Goal: Task Accomplishment & Management: Manage account settings

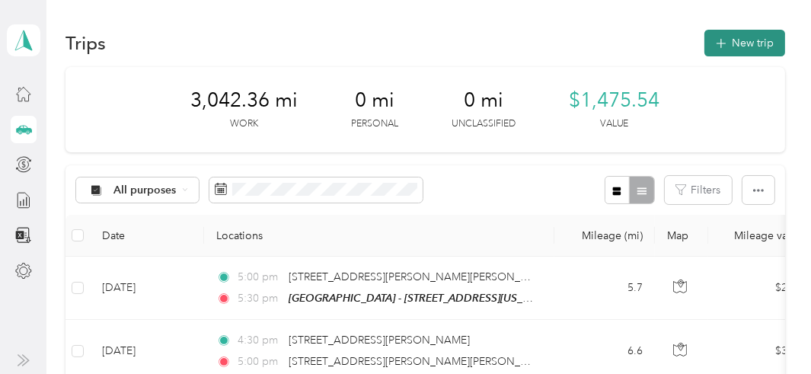
click at [728, 39] on button "New trip" at bounding box center [745, 43] width 81 height 27
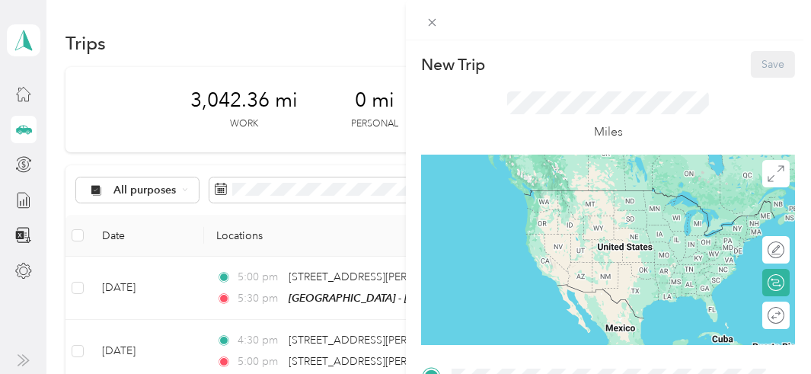
click at [728, 39] on div at bounding box center [609, 20] width 406 height 40
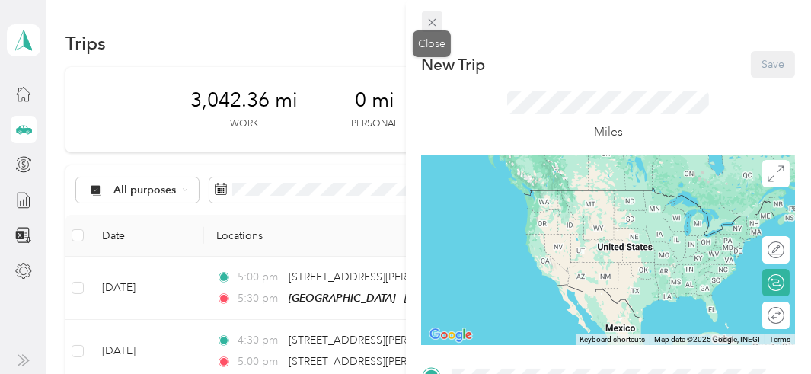
click at [437, 25] on icon at bounding box center [432, 22] width 13 height 13
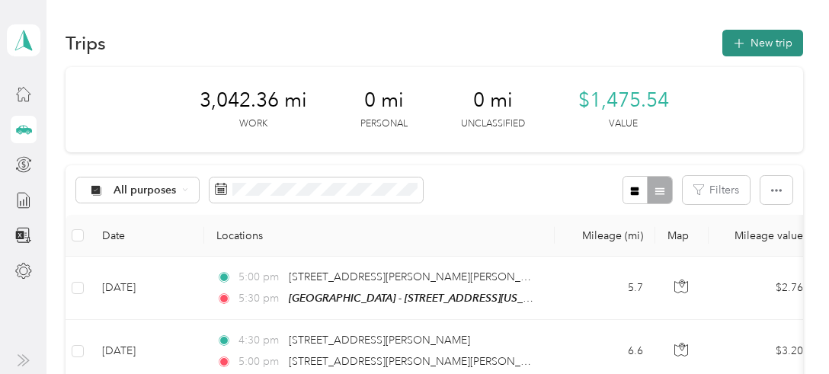
click at [770, 43] on button "New trip" at bounding box center [762, 43] width 81 height 27
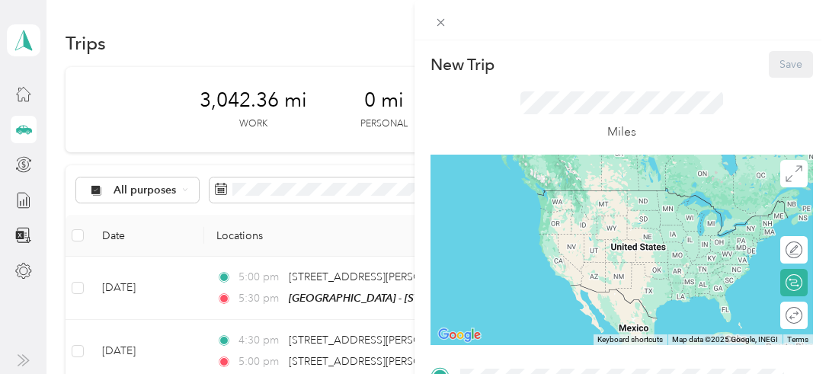
scroll to position [317, 0]
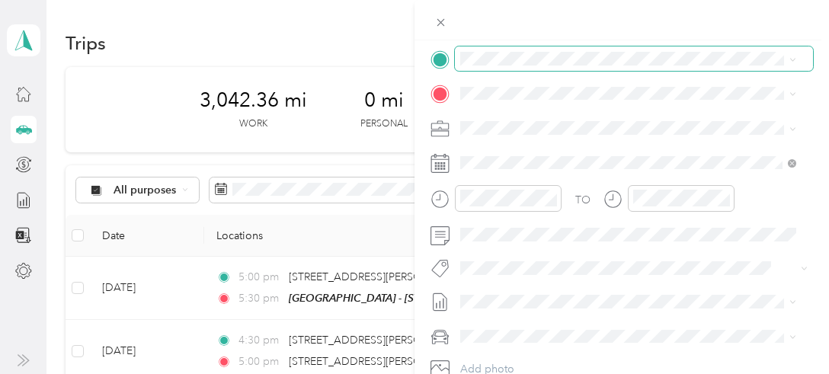
click at [496, 48] on span at bounding box center [634, 58] width 358 height 24
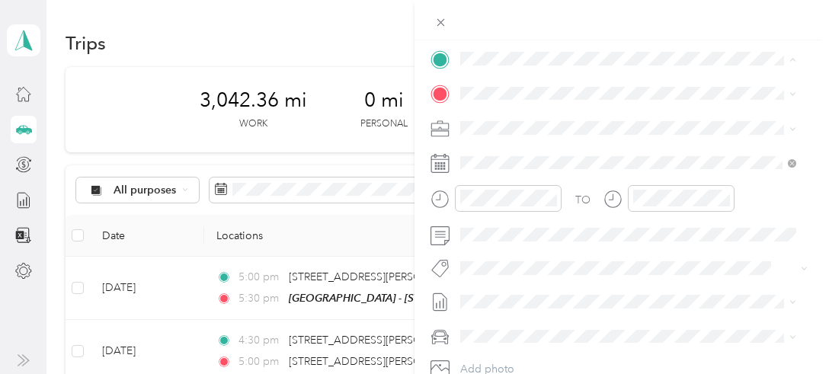
click at [526, 122] on button "TEAM" at bounding box center [512, 120] width 47 height 19
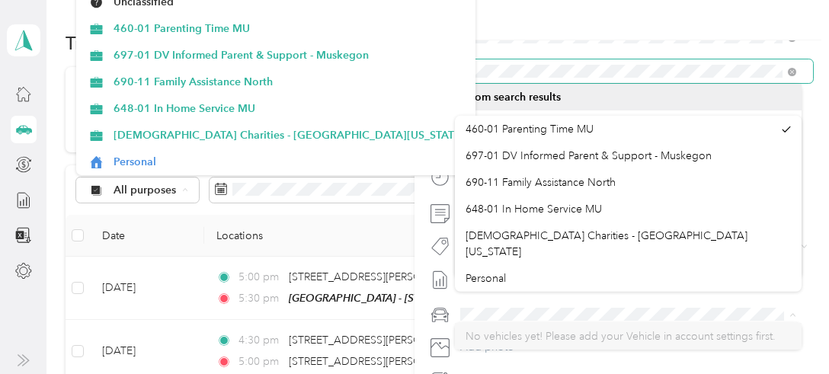
scroll to position [24, 0]
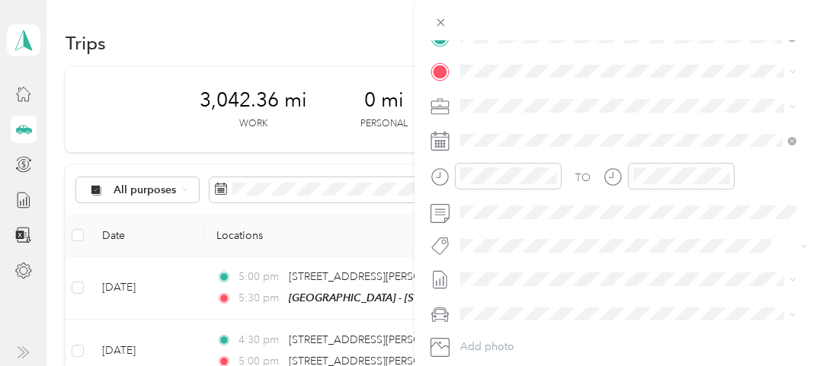
click at [686, 31] on div at bounding box center [621, 20] width 414 height 40
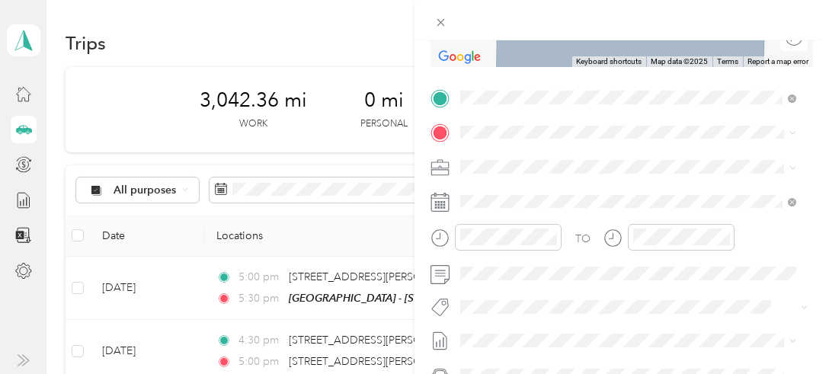
scroll to position [248, 0]
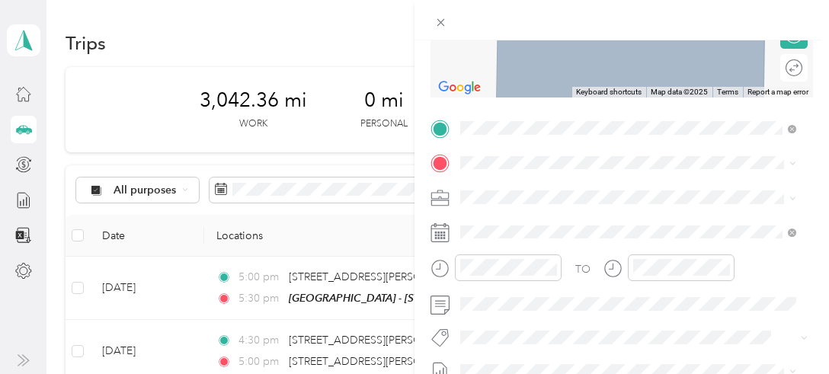
click at [567, 220] on span "[STREET_ADDRESS][US_STATE]" at bounding box center [565, 214] width 152 height 14
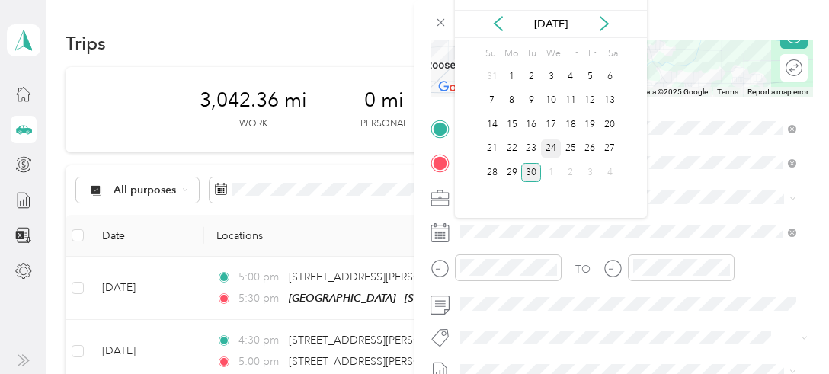
click at [548, 149] on div "24" at bounding box center [551, 148] width 20 height 19
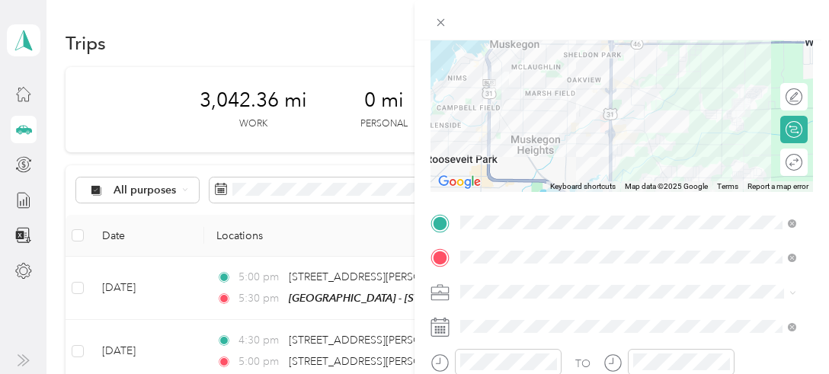
scroll to position [424, 0]
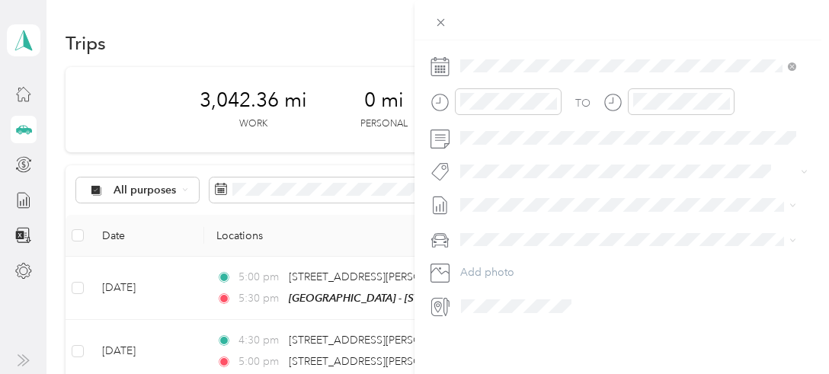
click at [433, 177] on div "TO Add photo" at bounding box center [621, 134] width 382 height 368
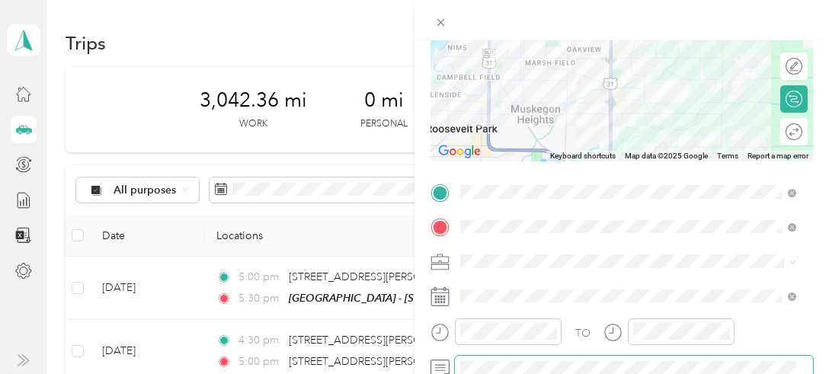
scroll to position [180, 0]
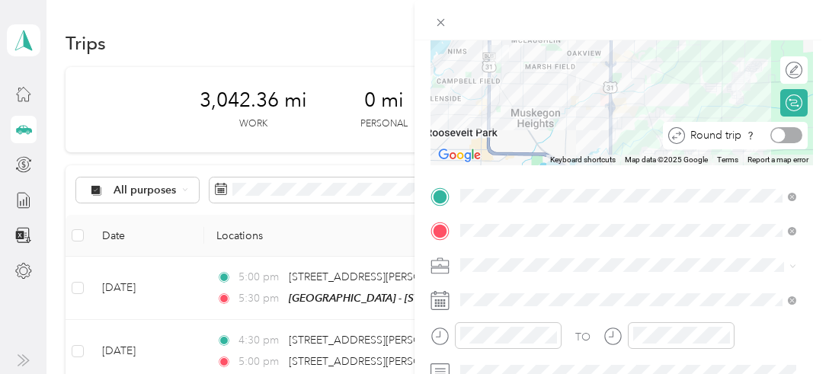
click at [782, 136] on div at bounding box center [786, 135] width 32 height 16
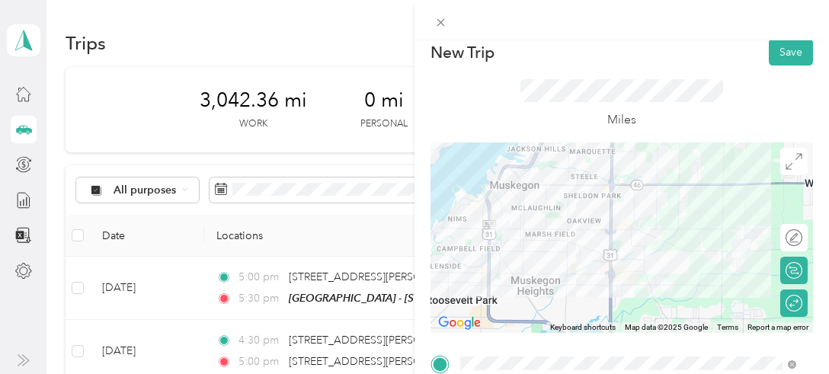
scroll to position [0, 0]
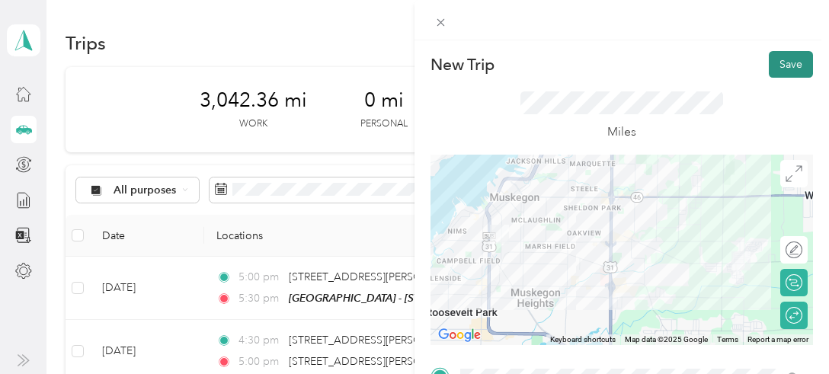
click at [778, 56] on button "Save" at bounding box center [791, 64] width 44 height 27
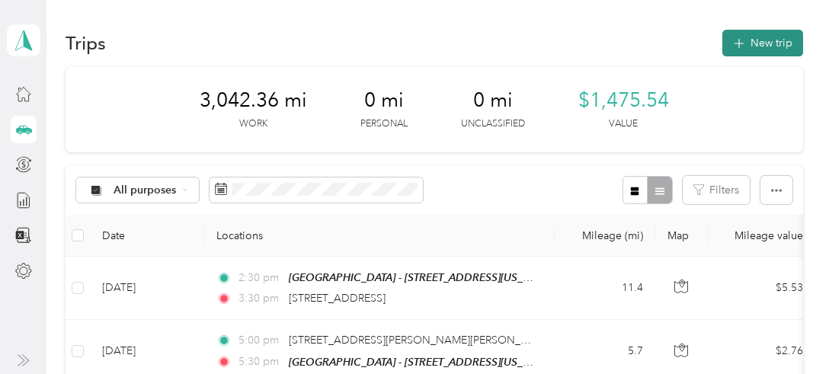
click at [753, 41] on button "New trip" at bounding box center [762, 43] width 81 height 27
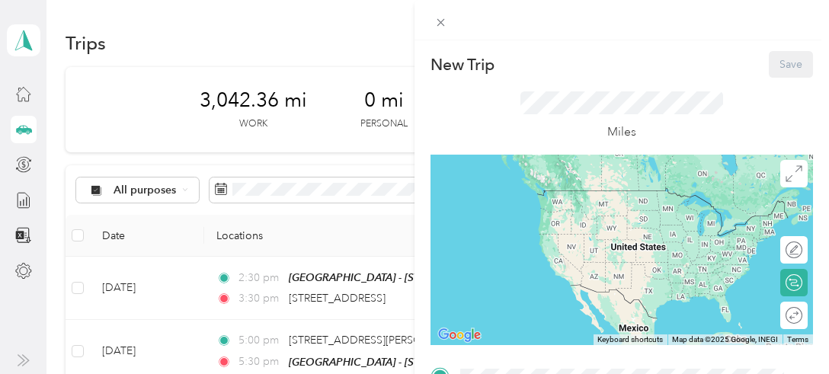
scroll to position [317, 0]
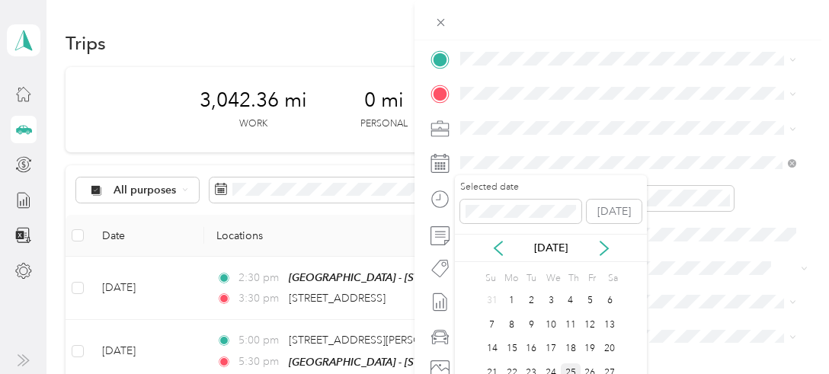
click at [571, 368] on div "25" at bounding box center [571, 372] width 20 height 19
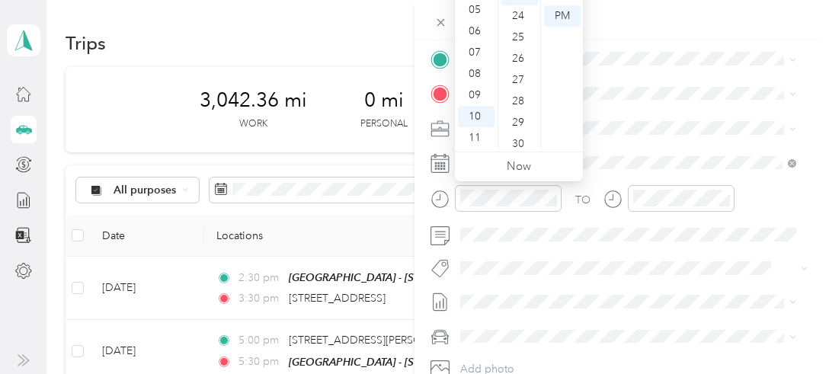
scroll to position [0, 0]
click at [478, 78] on div "04" at bounding box center [476, 79] width 37 height 21
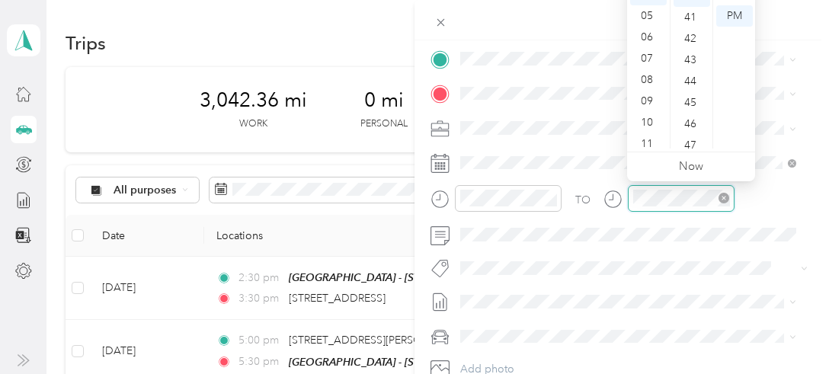
scroll to position [853, 0]
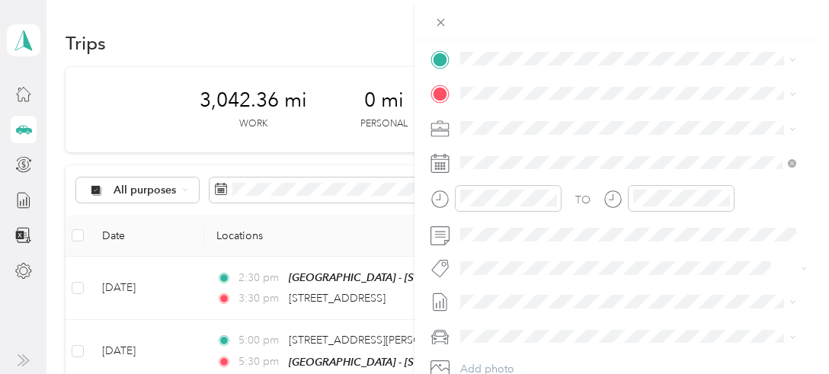
click at [565, 123] on div "TEAM Muskegon - [STREET_ADDRESS][US_STATE]" at bounding box center [597, 123] width 216 height 37
click at [535, 148] on span "[STREET_ADDRESS][US_STATE]" at bounding box center [565, 142] width 152 height 14
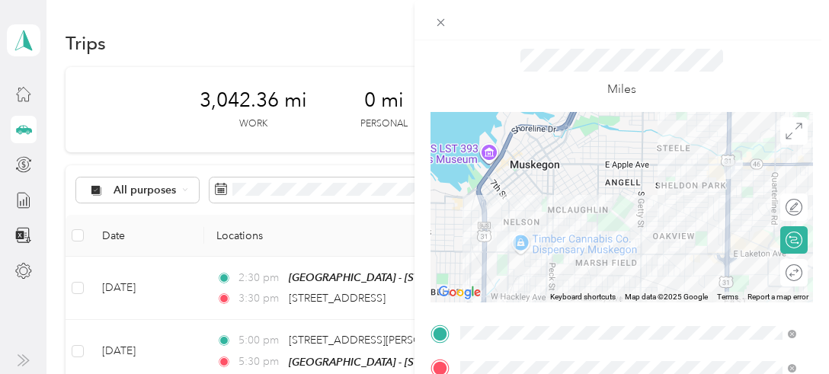
scroll to position [12, 0]
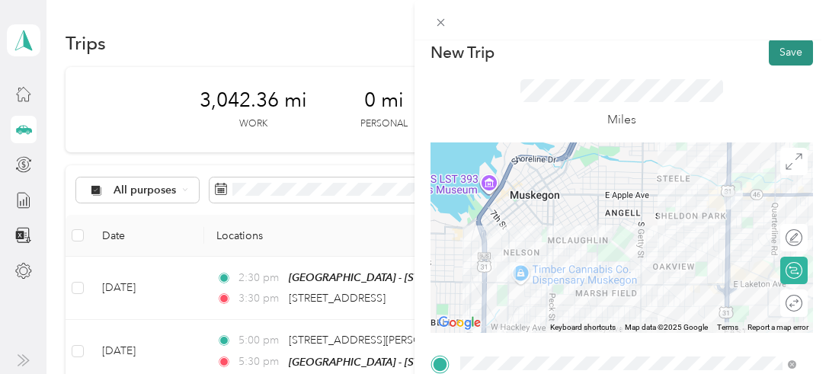
click at [771, 51] on button "Save" at bounding box center [791, 52] width 44 height 27
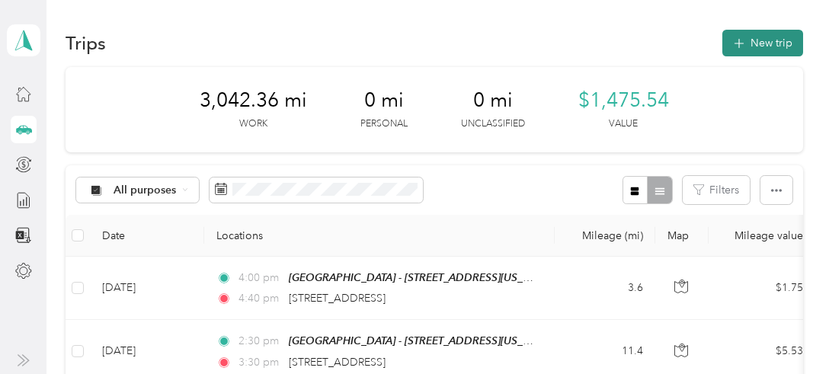
click at [768, 38] on button "New trip" at bounding box center [762, 43] width 81 height 27
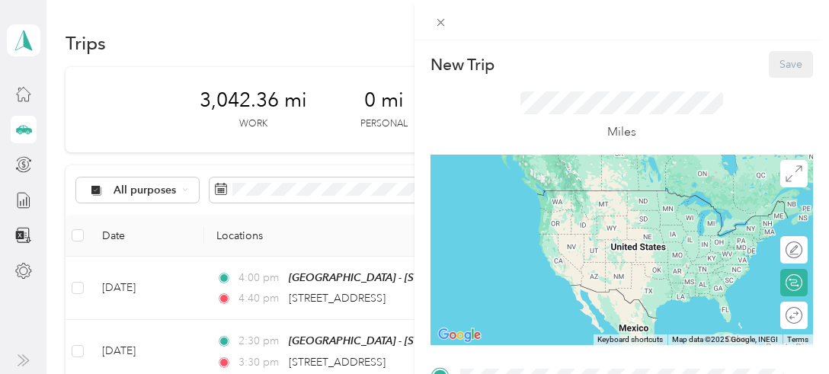
scroll to position [317, 0]
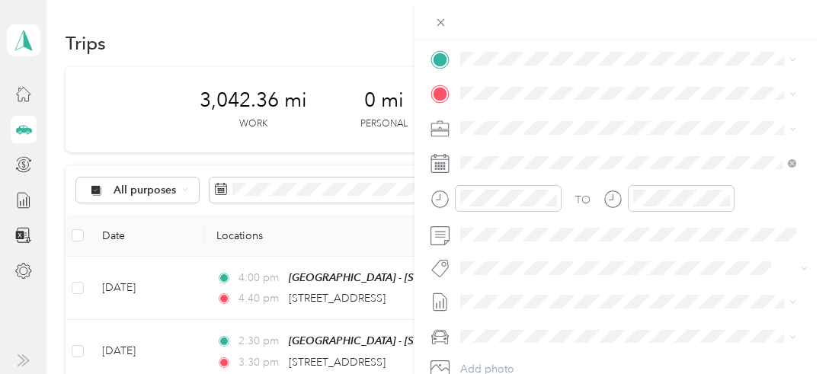
click at [534, 133] on ol "From search results [STREET_ADDRESS][US_STATE], [GEOGRAPHIC_DATA] [STREET_ADDRE…" at bounding box center [628, 157] width 347 height 183
click at [547, 169] on ol "From search results [GEOGRAPHIC_DATA][US_STATE], [GEOGRAPHIC_DATA] [GEOGRAPHIC_…" at bounding box center [628, 189] width 347 height 183
click at [544, 152] on span "[STREET_ADDRESS][US_STATE]" at bounding box center [565, 148] width 152 height 14
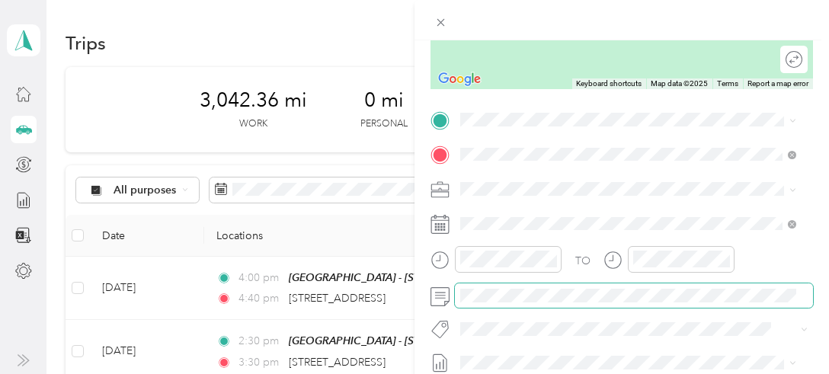
scroll to position [225, 0]
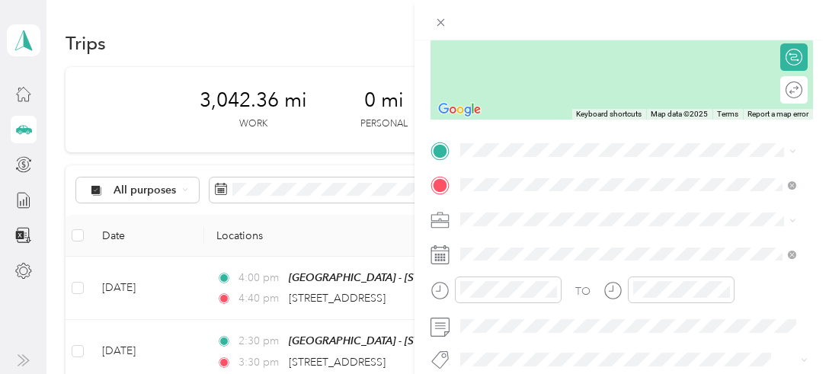
click at [554, 204] on span "[STREET_ADDRESS][US_STATE]" at bounding box center [565, 197] width 152 height 13
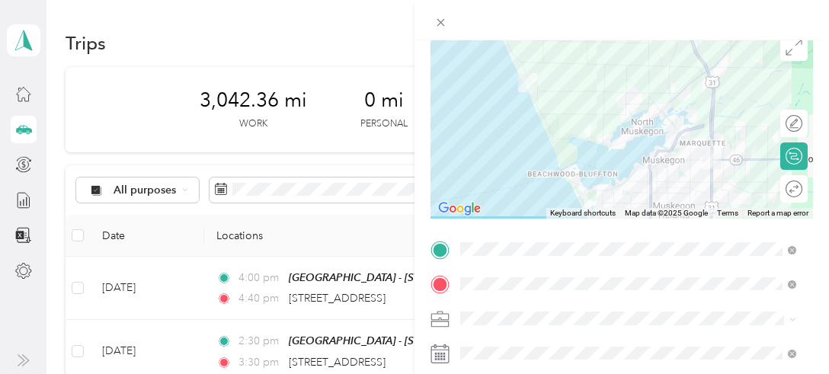
scroll to position [104, 0]
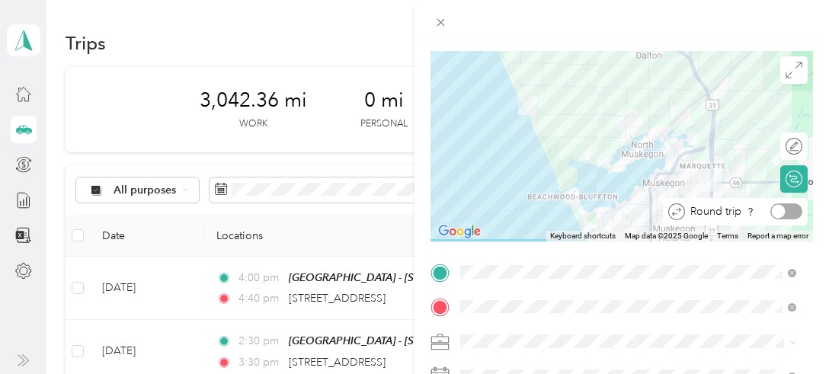
click at [784, 206] on div at bounding box center [786, 211] width 32 height 16
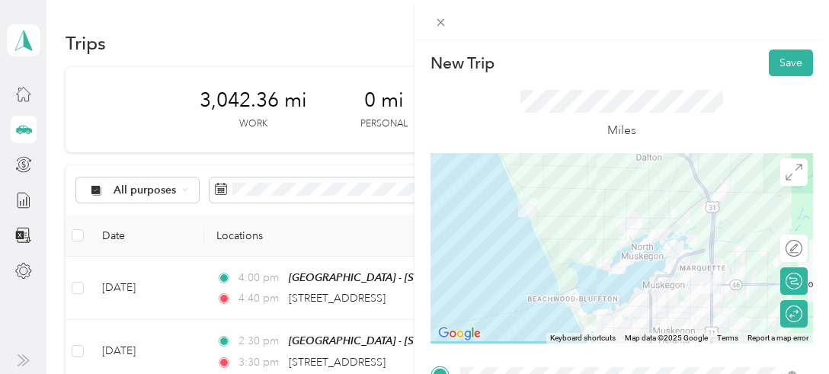
scroll to position [0, 0]
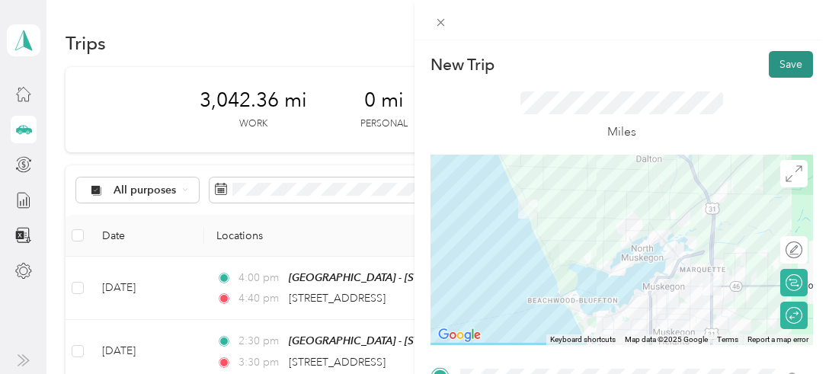
click at [779, 64] on button "Save" at bounding box center [791, 64] width 44 height 27
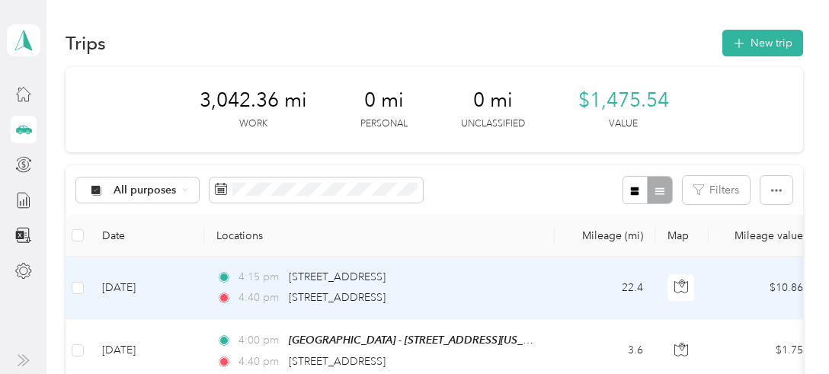
click at [511, 282] on div "4:15 pm [STREET_ADDRESS]" at bounding box center [376, 277] width 320 height 17
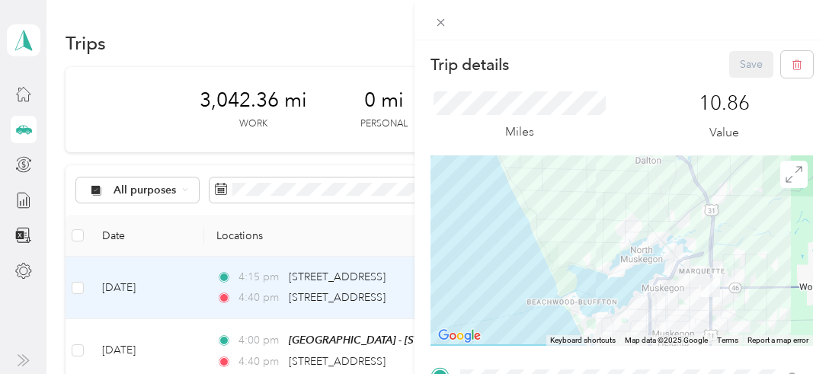
scroll to position [317, 0]
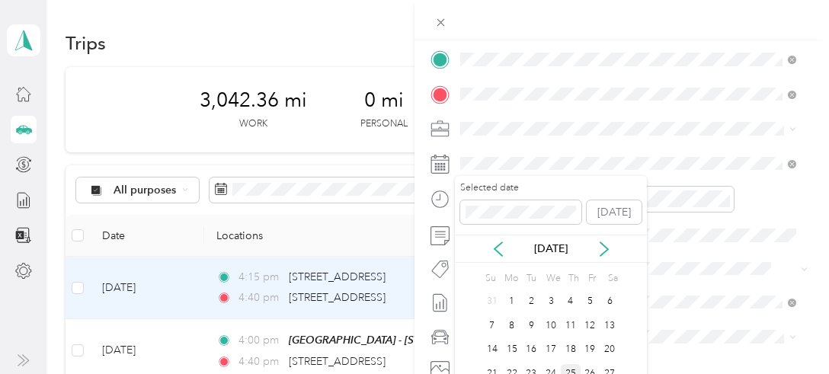
click at [570, 372] on div "25" at bounding box center [571, 373] width 20 height 19
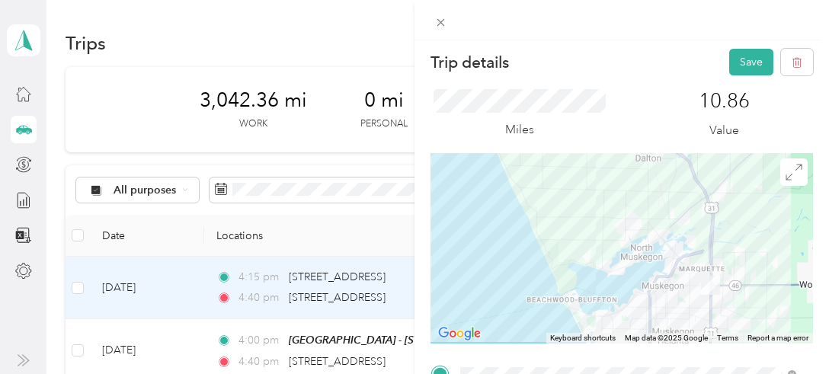
scroll to position [0, 0]
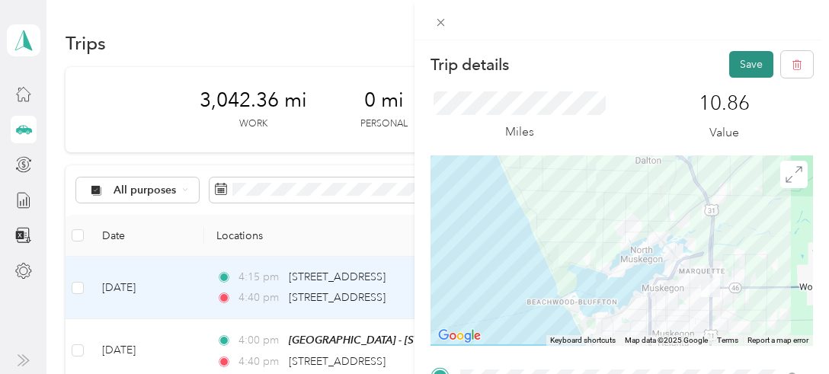
click at [737, 55] on button "Save" at bounding box center [751, 64] width 44 height 27
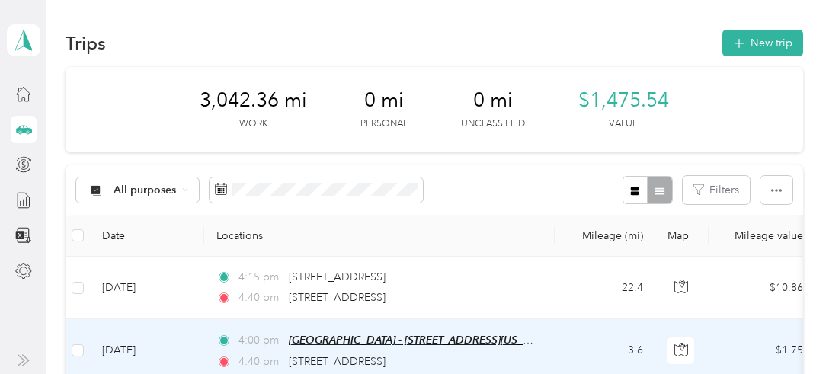
click at [405, 344] on span "[GEOGRAPHIC_DATA] - [STREET_ADDRESS][US_STATE])" at bounding box center [423, 340] width 268 height 13
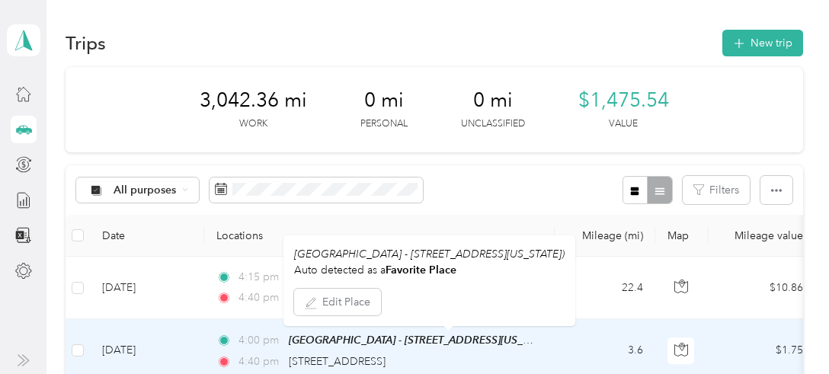
click at [446, 345] on div "[GEOGRAPHIC_DATA] - [STREET_ADDRESS][US_STATE])" at bounding box center [413, 340] width 248 height 18
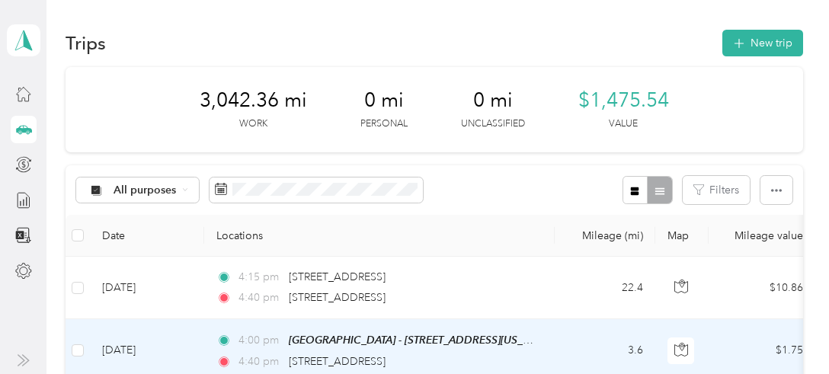
click at [520, 357] on div "4:40 pm [STREET_ADDRESS]" at bounding box center [376, 361] width 320 height 17
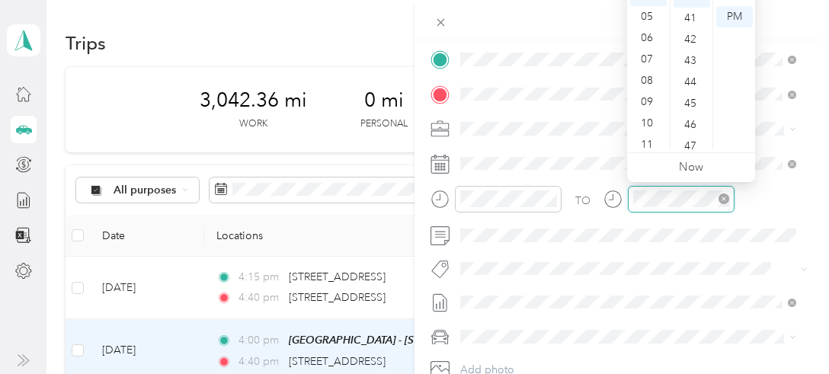
scroll to position [853, 0]
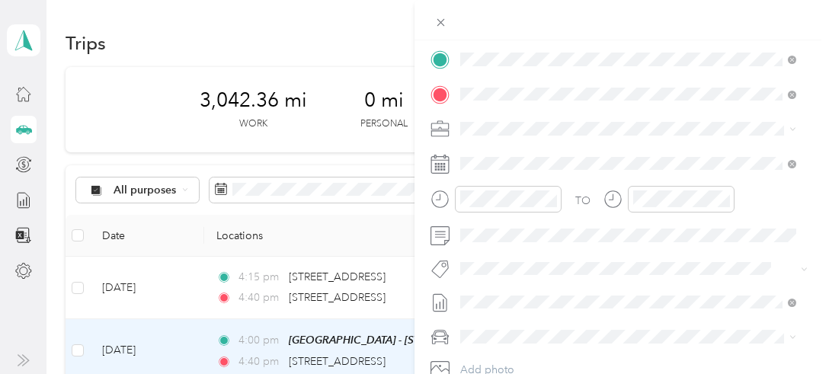
click at [811, 8] on div at bounding box center [621, 20] width 414 height 40
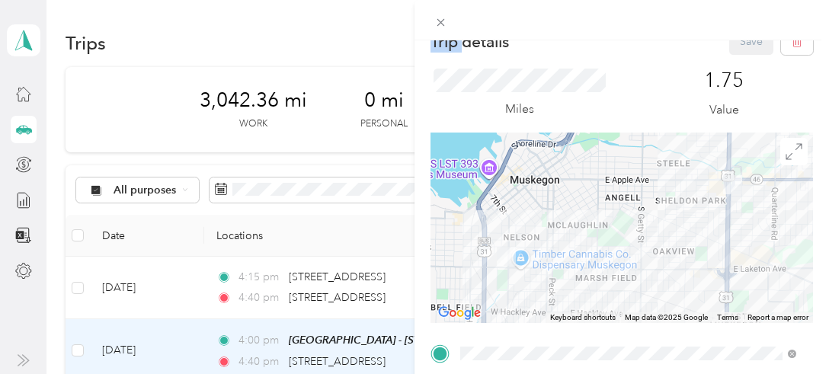
scroll to position [0, 0]
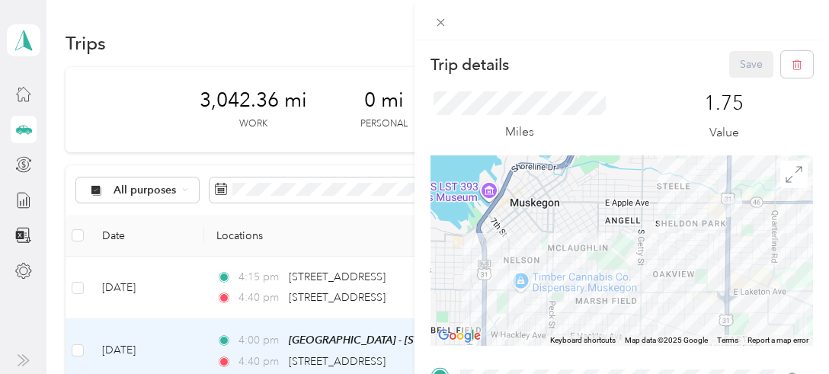
click at [737, 65] on div "Save" at bounding box center [771, 64] width 85 height 27
click at [740, 61] on div "Save" at bounding box center [771, 64] width 85 height 27
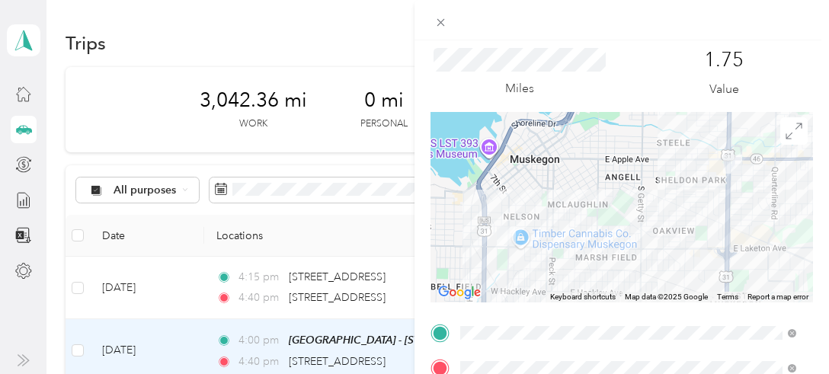
scroll to position [3, 0]
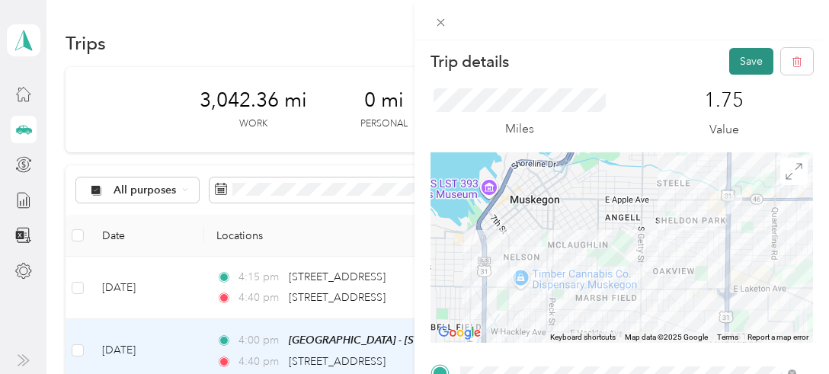
click at [729, 59] on button "Save" at bounding box center [751, 61] width 44 height 27
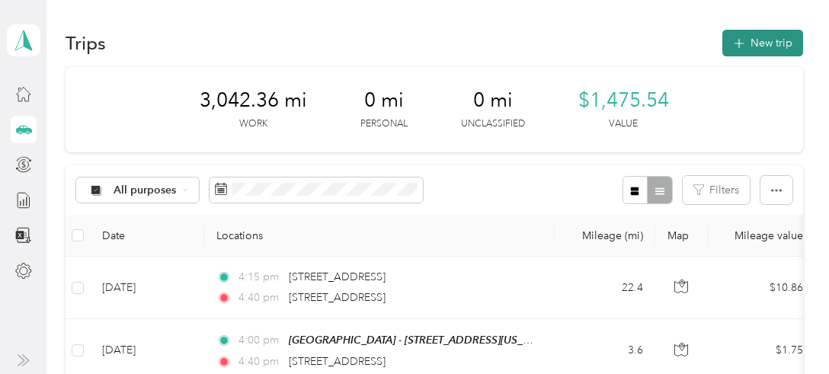
click at [744, 43] on button "New trip" at bounding box center [762, 43] width 81 height 27
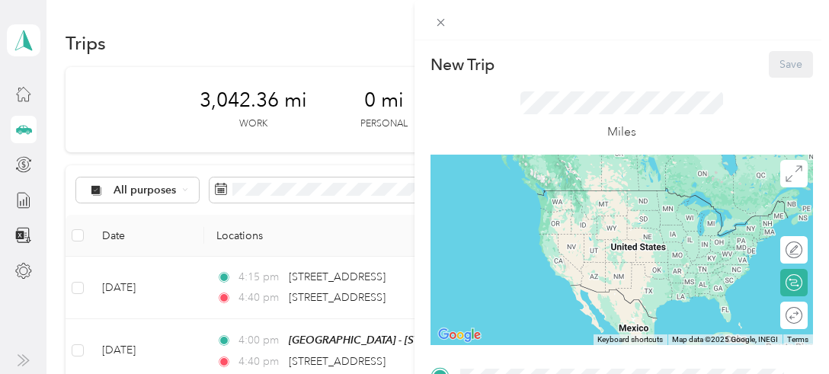
scroll to position [317, 0]
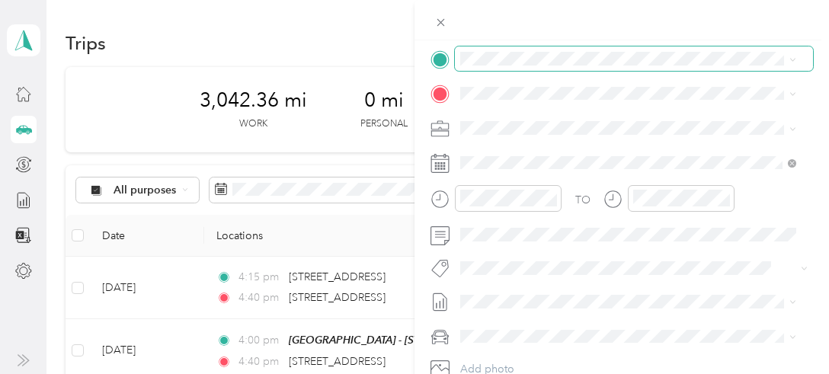
click at [484, 50] on span at bounding box center [634, 58] width 358 height 24
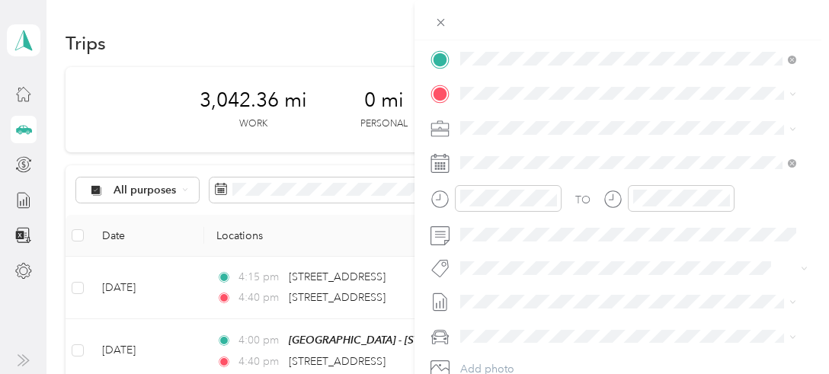
click at [524, 114] on span "[STREET_ADDRESS][US_STATE]" at bounding box center [565, 113] width 152 height 14
click at [564, 156] on strong "Muskegon - [STREET_ADDRESS]" at bounding box center [624, 155] width 164 height 14
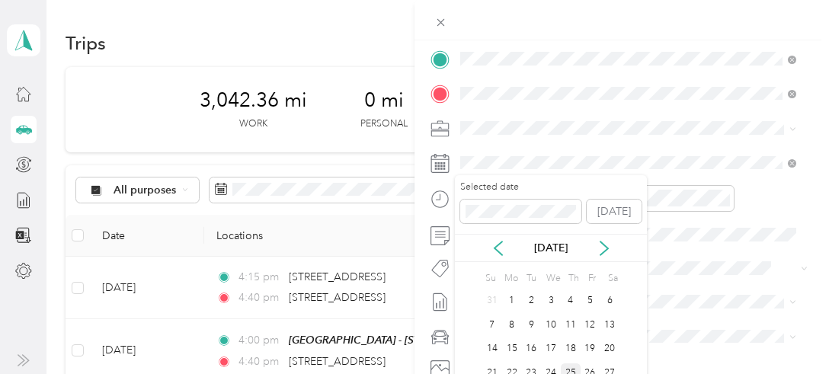
click at [568, 368] on div "25" at bounding box center [571, 372] width 20 height 19
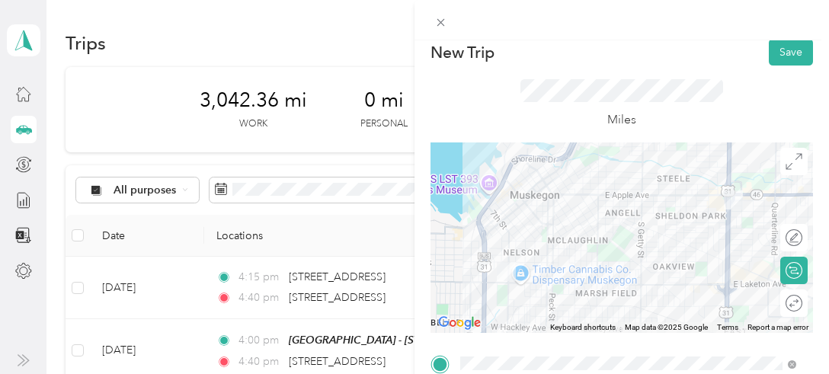
scroll to position [0, 0]
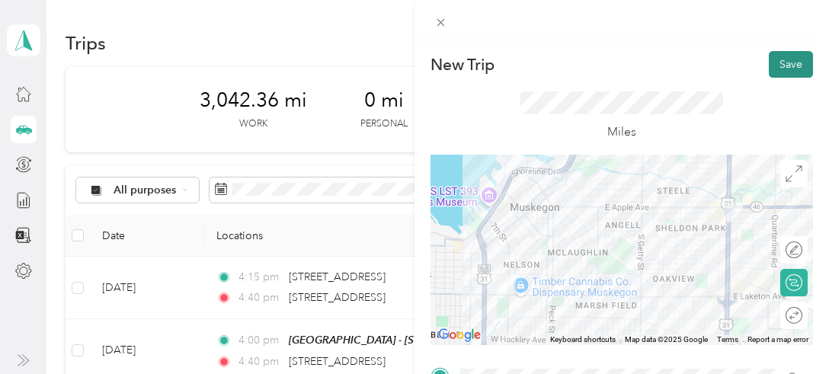
click at [772, 60] on button "Save" at bounding box center [791, 64] width 44 height 27
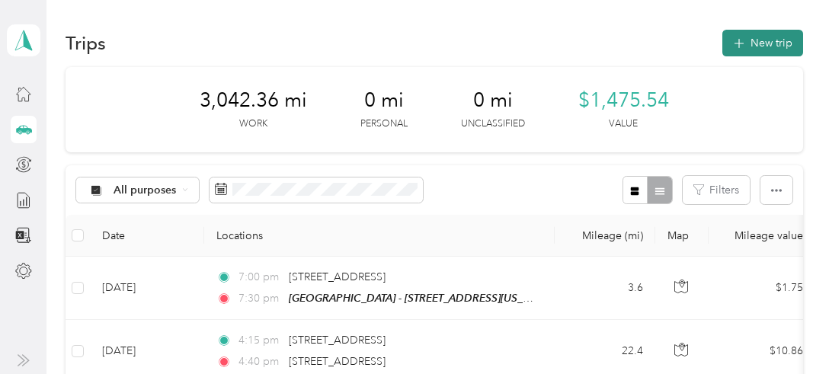
click at [754, 44] on button "New trip" at bounding box center [762, 43] width 81 height 27
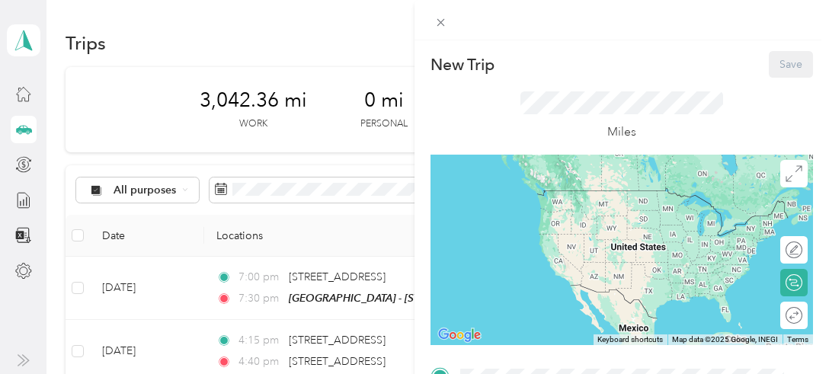
scroll to position [317, 0]
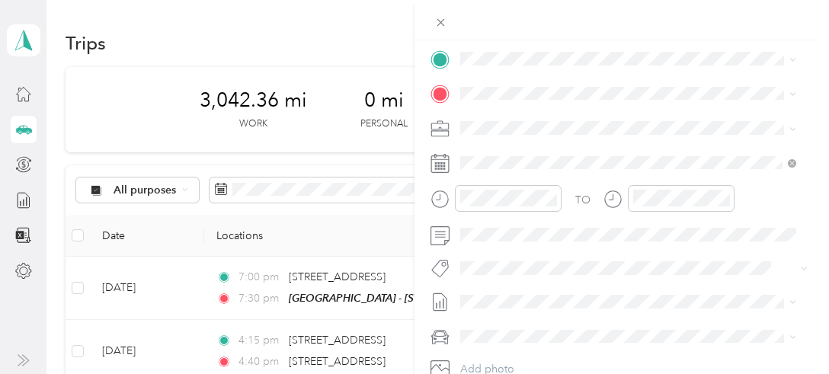
click at [571, 126] on div "TEAM Muskegon - [STREET_ADDRESS][US_STATE]" at bounding box center [597, 125] width 216 height 37
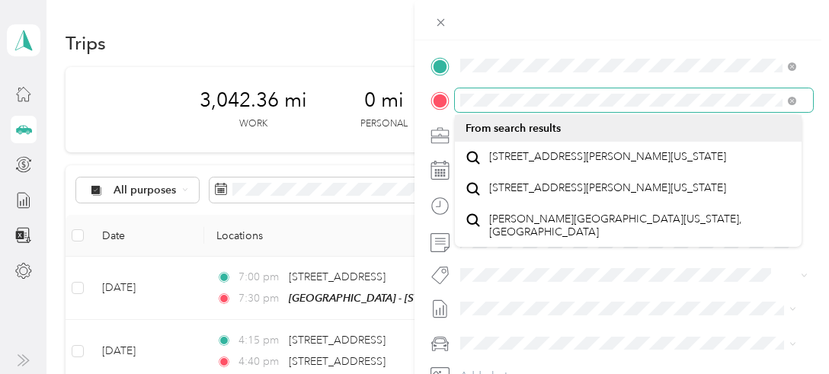
scroll to position [307, 0]
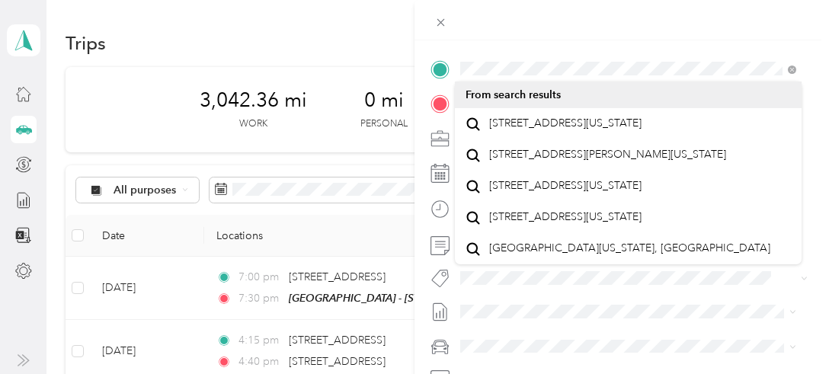
click at [652, 40] on div "New Trip Save This trip cannot be edited because it is either under review, app…" at bounding box center [621, 84] width 382 height 681
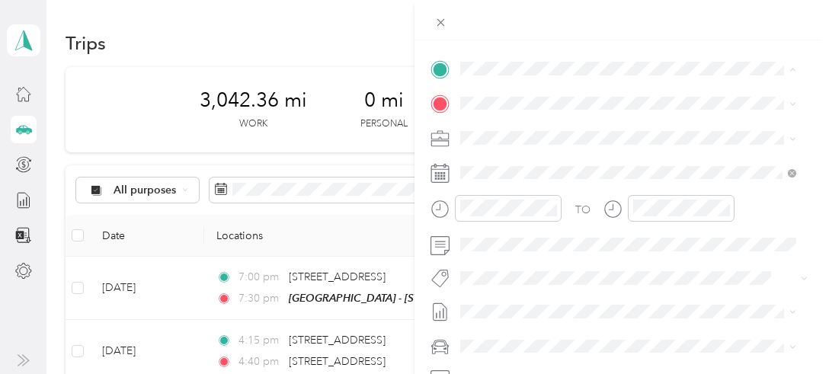
click at [524, 130] on span "[STREET_ADDRESS][US_STATE]" at bounding box center [565, 124] width 152 height 14
click at [523, 166] on span "[PERSON_NAME][GEOGRAPHIC_DATA][US_STATE], [GEOGRAPHIC_DATA]" at bounding box center [640, 157] width 302 height 27
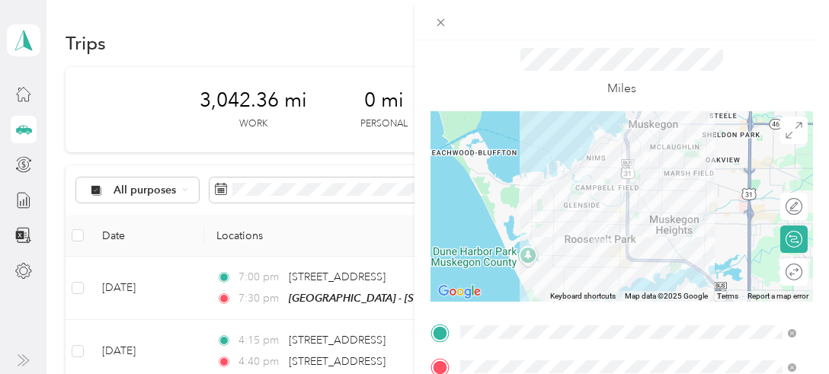
scroll to position [0, 0]
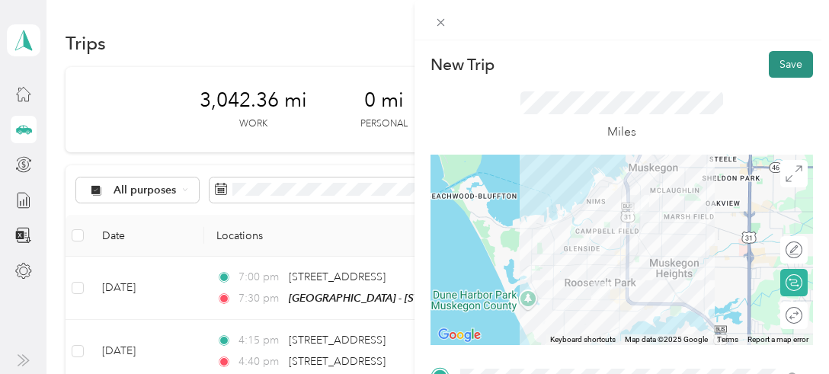
click at [771, 65] on button "Save" at bounding box center [791, 64] width 44 height 27
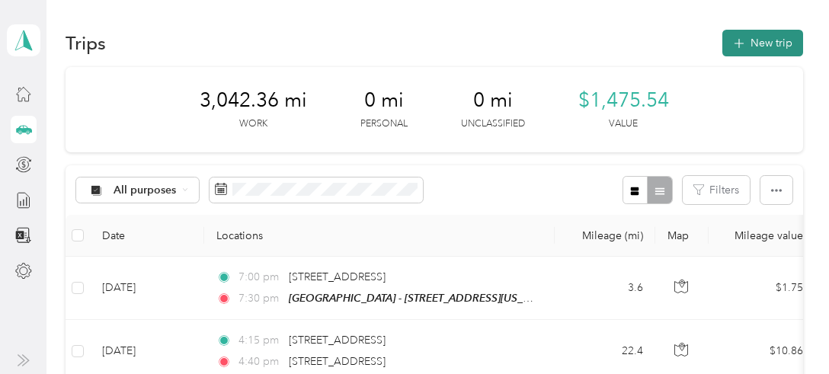
click at [762, 39] on button "New trip" at bounding box center [762, 43] width 81 height 27
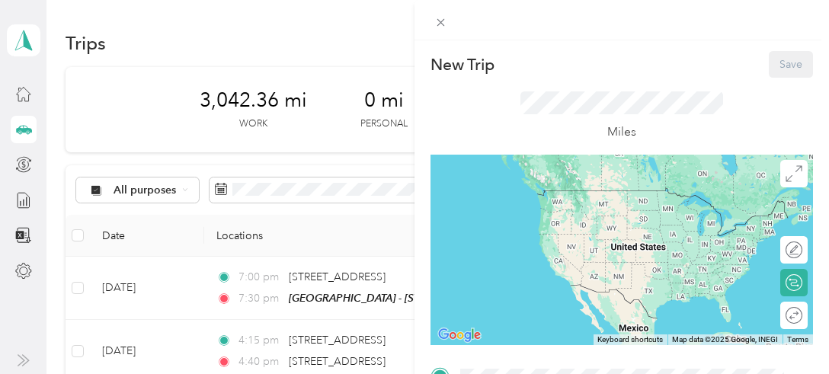
scroll to position [317, 0]
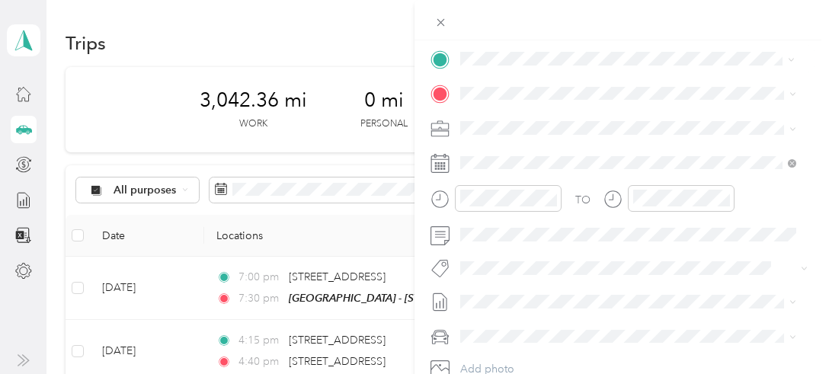
click at [511, 193] on span "[PERSON_NAME][GEOGRAPHIC_DATA][US_STATE], [GEOGRAPHIC_DATA]" at bounding box center [640, 179] width 302 height 27
click at [540, 149] on span "[STREET_ADDRESS][PERSON_NAME][US_STATE]" at bounding box center [607, 142] width 237 height 14
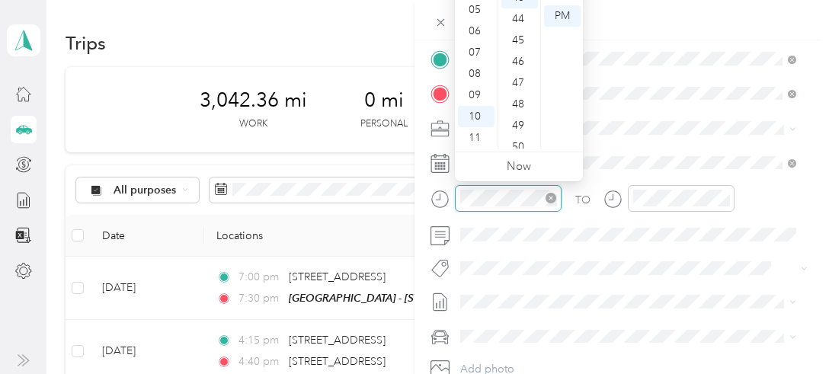
scroll to position [917, 0]
click at [476, 91] on div "09" at bounding box center [476, 95] width 37 height 21
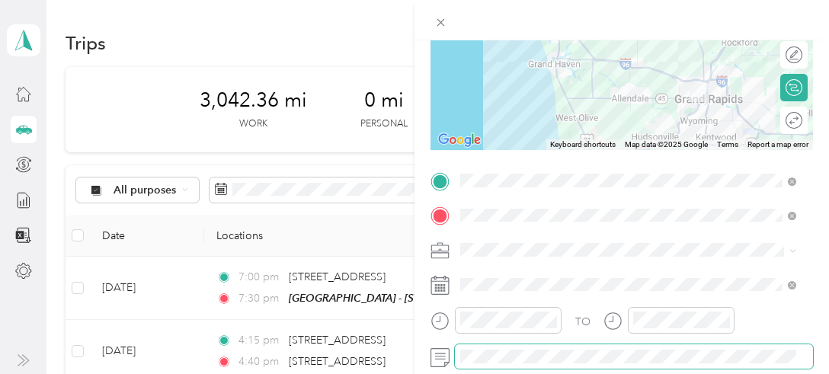
scroll to position [165, 0]
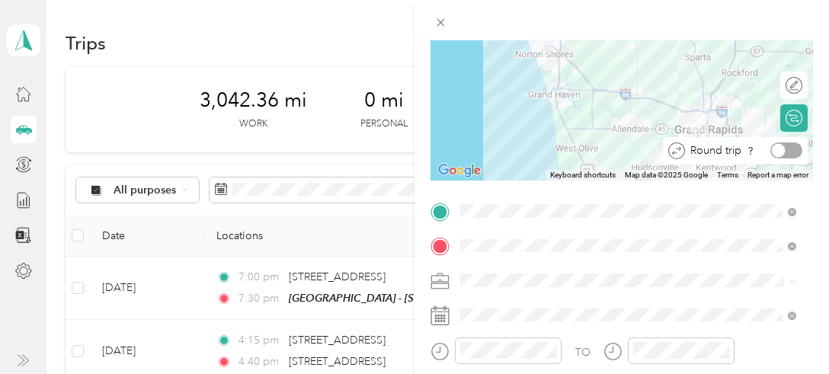
click at [786, 147] on div at bounding box center [786, 150] width 32 height 16
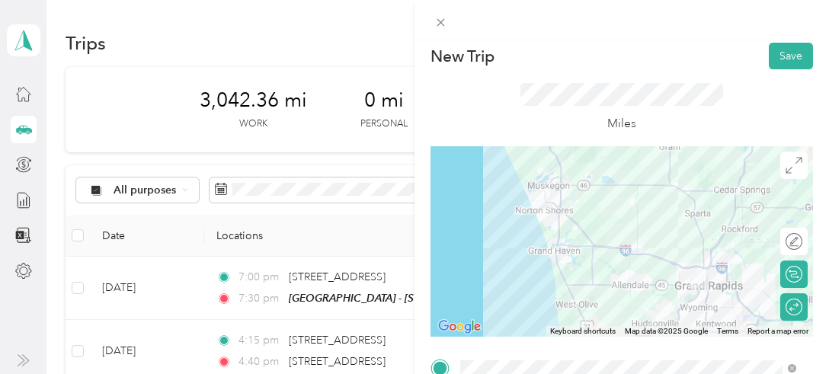
scroll to position [0, 0]
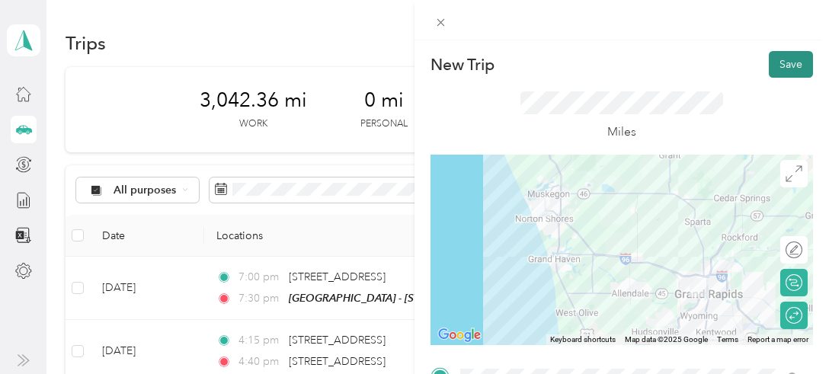
click at [778, 66] on button "Save" at bounding box center [791, 64] width 44 height 27
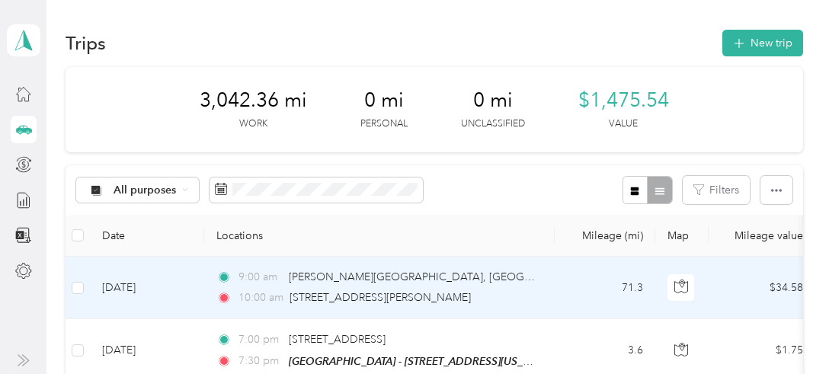
click at [555, 285] on td "71.3" at bounding box center [605, 288] width 101 height 62
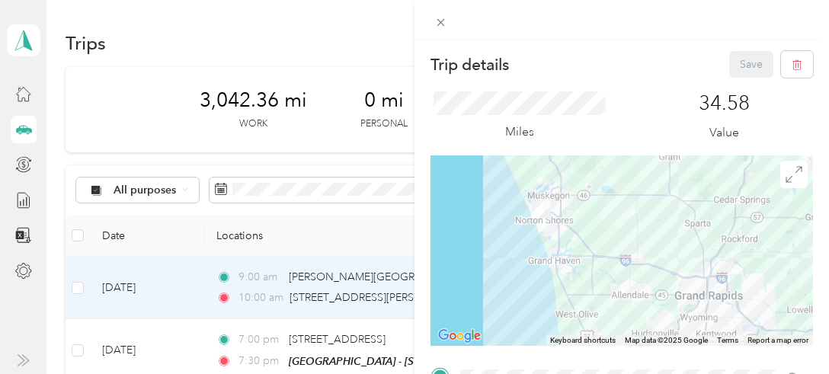
scroll to position [317, 0]
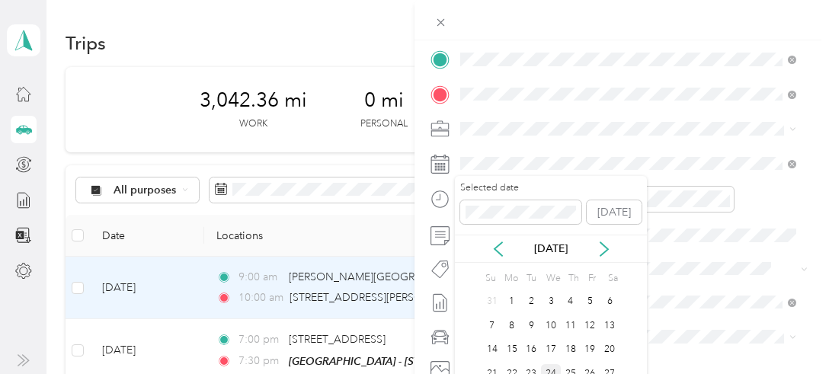
click at [549, 369] on div "24" at bounding box center [551, 373] width 20 height 19
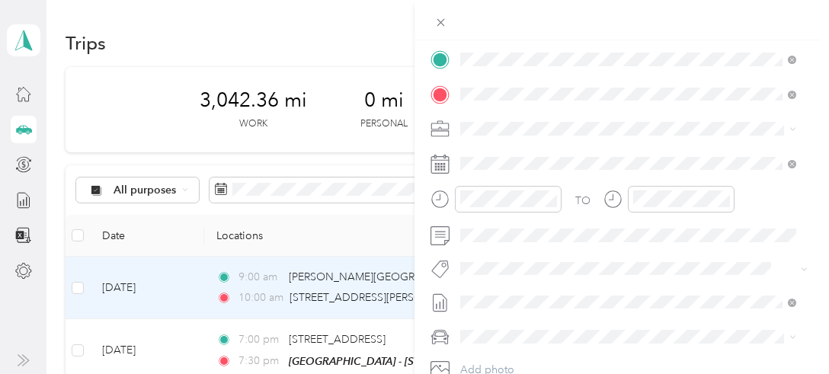
click at [568, 315] on div "TO Add photo" at bounding box center [621, 231] width 382 height 368
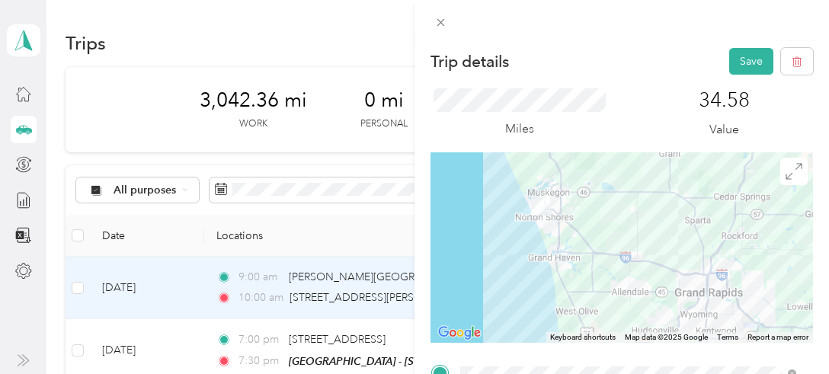
scroll to position [0, 0]
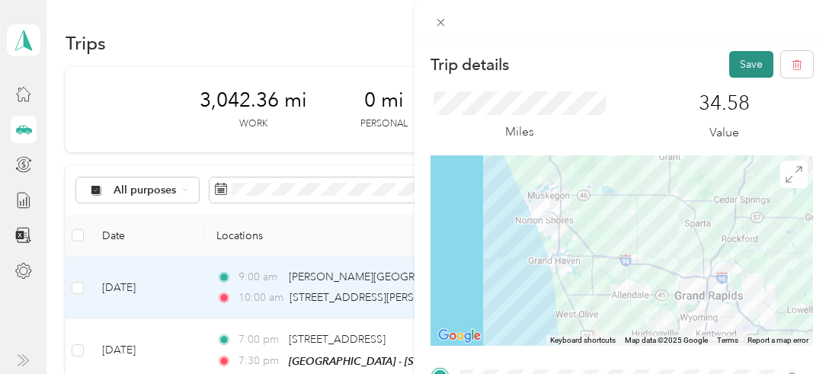
click at [739, 56] on button "Save" at bounding box center [751, 64] width 44 height 27
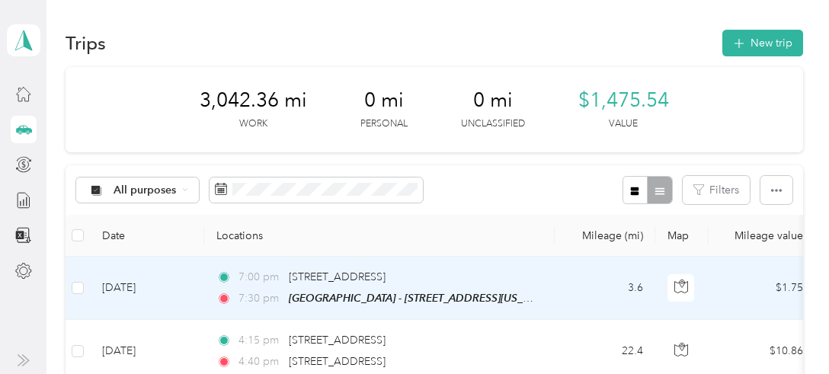
click at [561, 288] on td "3.6" at bounding box center [605, 288] width 101 height 63
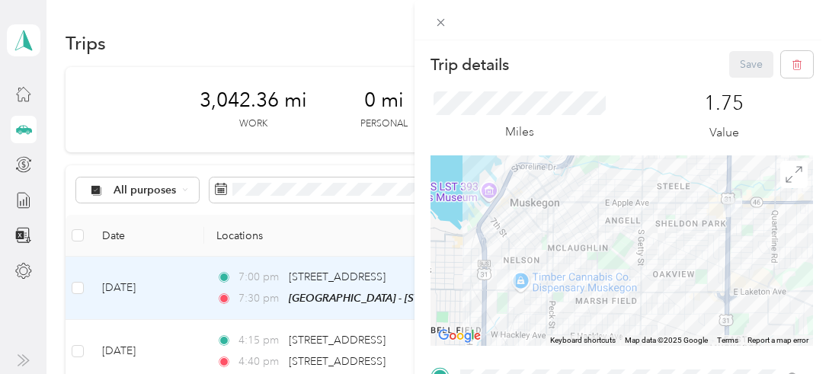
click at [181, 300] on div "Trip details Save This trip cannot be edited because it is either under review,…" at bounding box center [414, 187] width 829 height 374
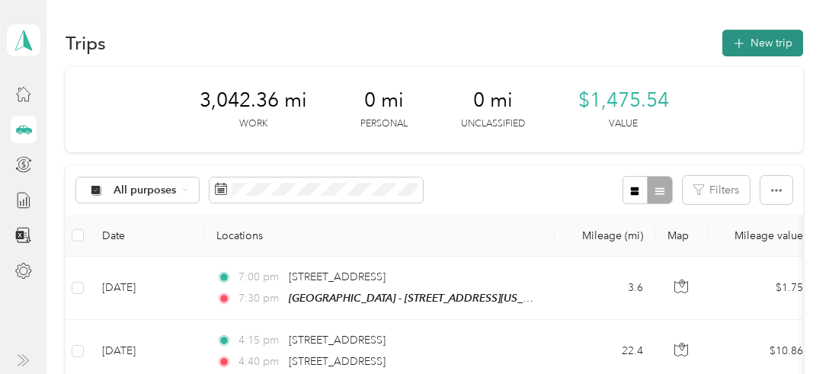
click at [756, 38] on button "New trip" at bounding box center [762, 43] width 81 height 27
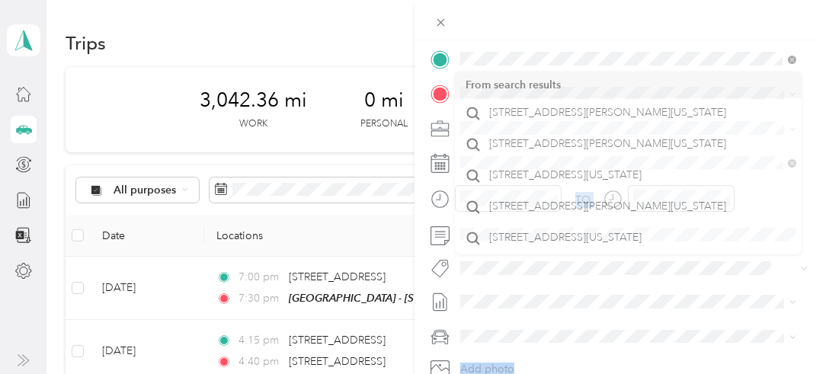
scroll to position [26, 0]
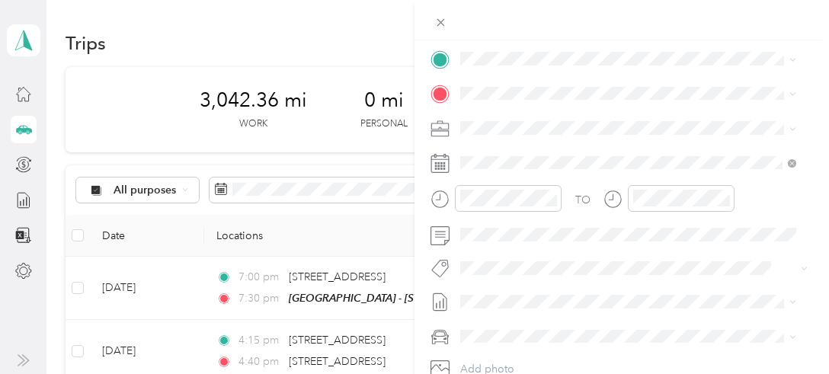
click at [794, 279] on div "TO Add photo" at bounding box center [621, 230] width 382 height 368
click at [520, 191] on span "[PERSON_NAME][GEOGRAPHIC_DATA][US_STATE], [GEOGRAPHIC_DATA]" at bounding box center [640, 178] width 302 height 27
click at [594, 159] on div "TEAM Muskegon - [STREET_ADDRESS][US_STATE]" at bounding box center [597, 164] width 216 height 37
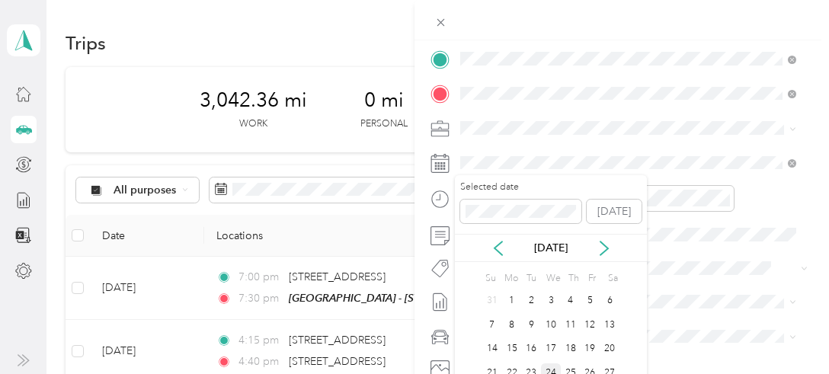
click at [546, 368] on div "24" at bounding box center [551, 372] width 20 height 19
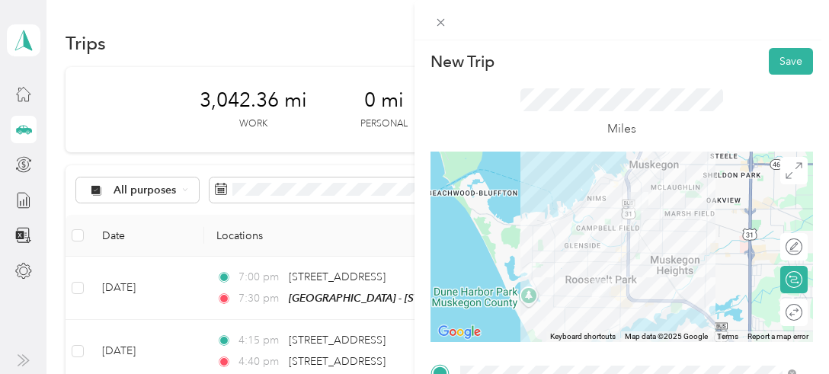
scroll to position [0, 0]
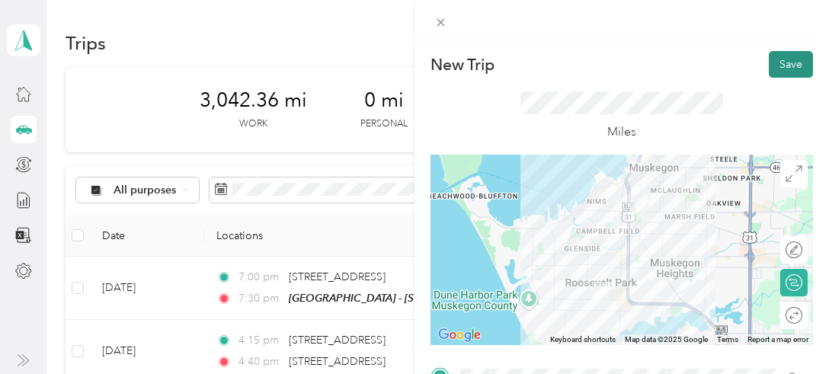
click at [772, 63] on button "Save" at bounding box center [791, 64] width 44 height 27
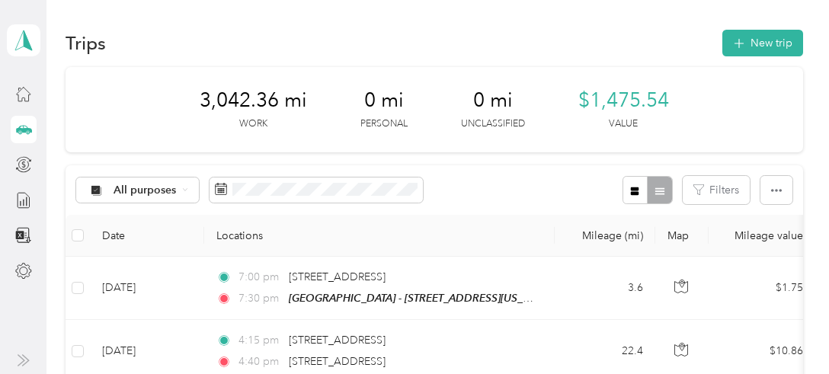
click at [753, 34] on button "New trip" at bounding box center [762, 43] width 81 height 27
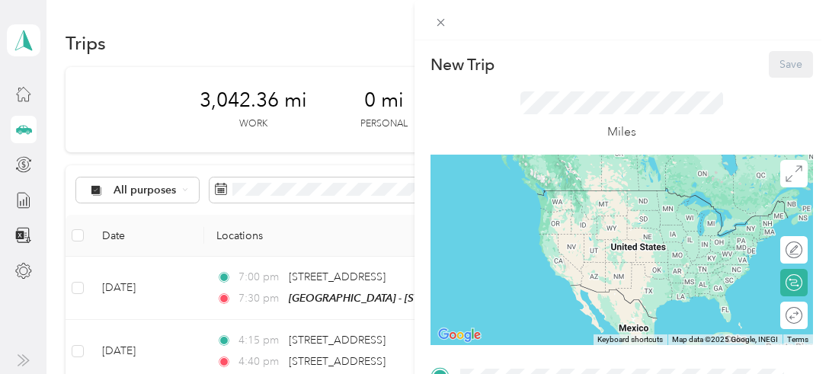
scroll to position [317, 0]
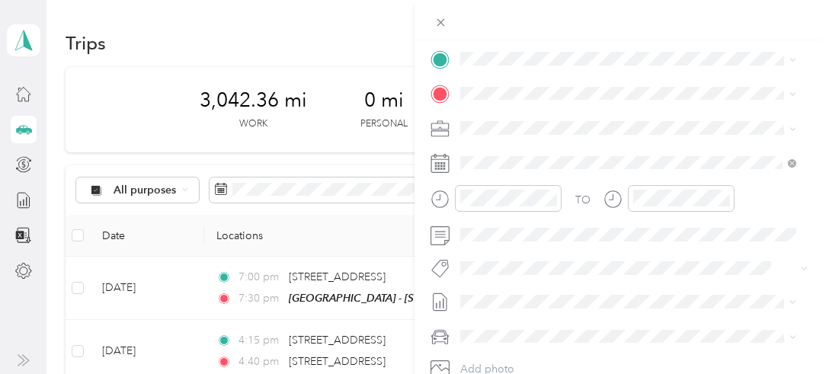
click at [586, 120] on strong "Muskegon - [STREET_ADDRESS]" at bounding box center [624, 116] width 164 height 14
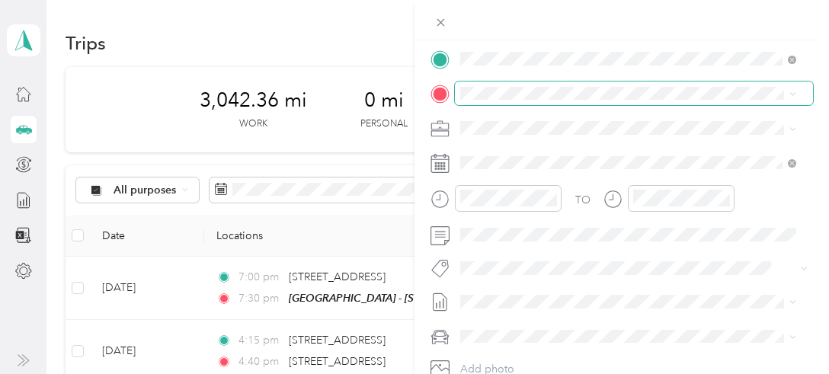
click at [519, 373] on div "New Trip Save This trip cannot be edited because it is either under review, app…" at bounding box center [410, 374] width 821 height 0
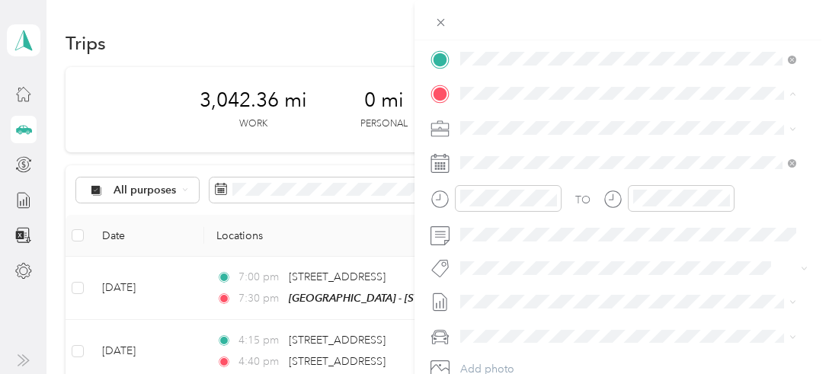
click at [539, 154] on span "[STREET_ADDRESS][US_STATE]" at bounding box center [565, 148] width 152 height 14
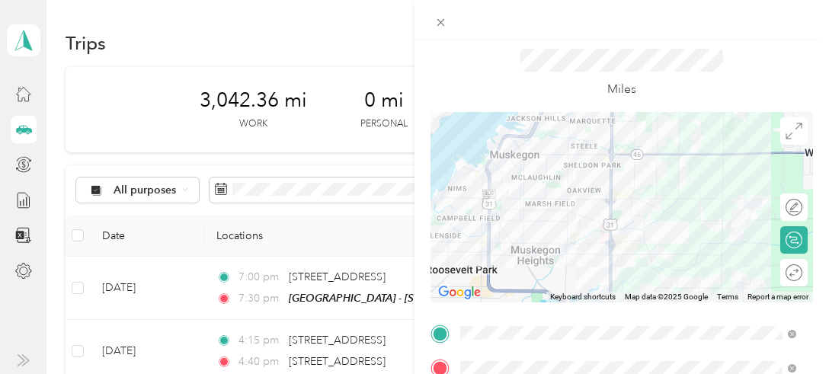
scroll to position [12, 0]
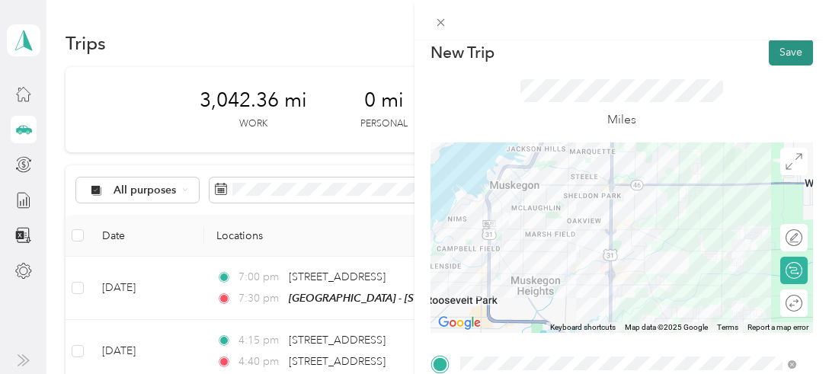
click at [774, 44] on button "Save" at bounding box center [791, 52] width 44 height 27
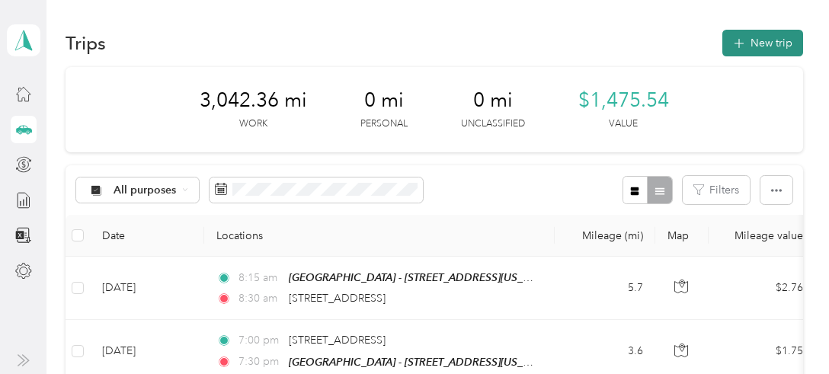
click at [747, 41] on button "New trip" at bounding box center [762, 43] width 81 height 27
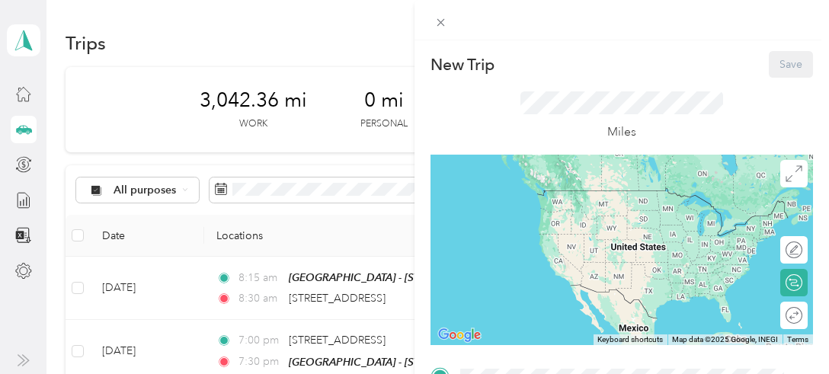
scroll to position [317, 0]
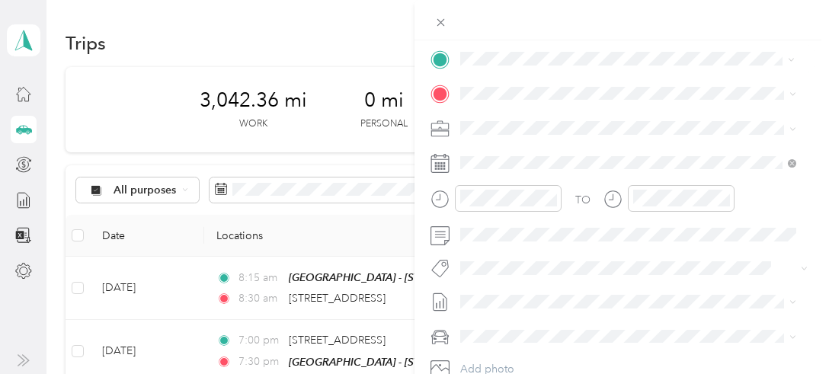
click at [574, 117] on span "[STREET_ADDRESS][US_STATE]" at bounding box center [565, 113] width 152 height 14
click at [536, 153] on span "[STREET_ADDRESS][US_STATE]" at bounding box center [565, 148] width 152 height 14
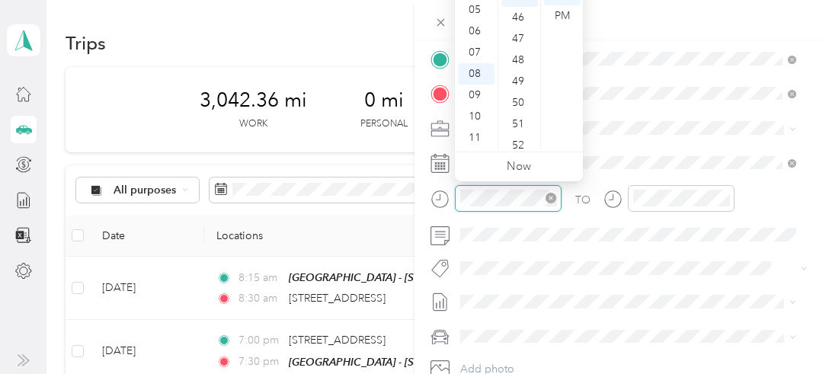
scroll to position [960, 0]
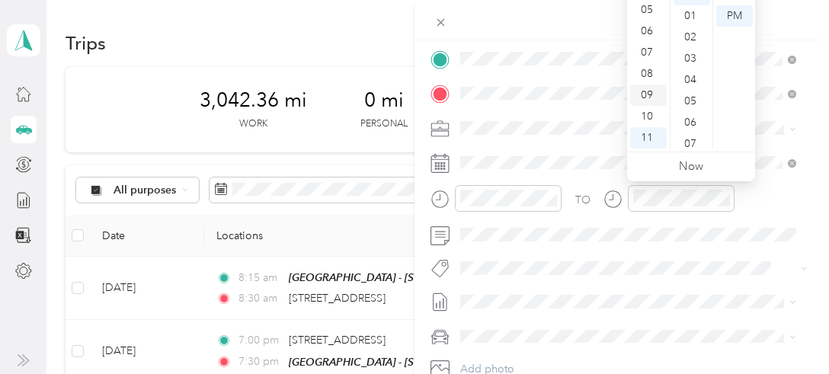
click at [648, 90] on div "09" at bounding box center [648, 95] width 37 height 21
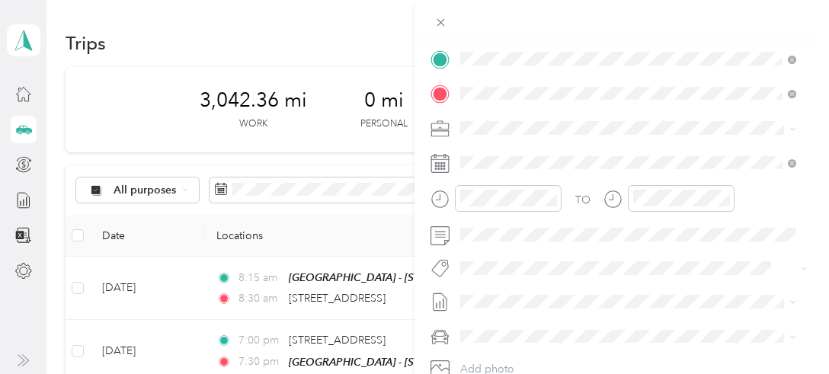
click at [811, 153] on form "New Trip Save This trip cannot be edited because it is either under review, app…" at bounding box center [621, 74] width 414 height 681
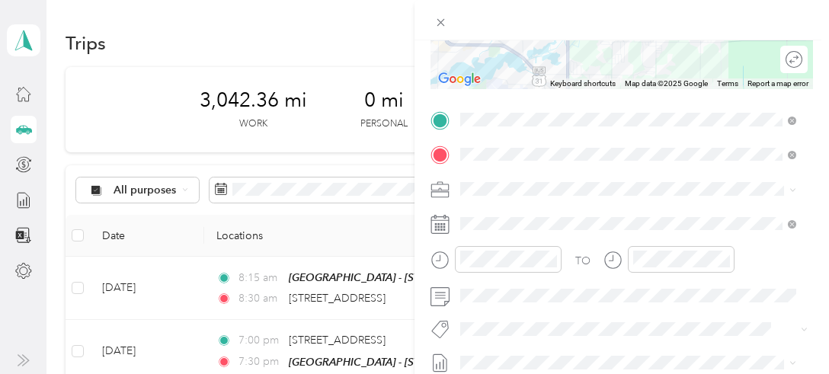
scroll to position [225, 0]
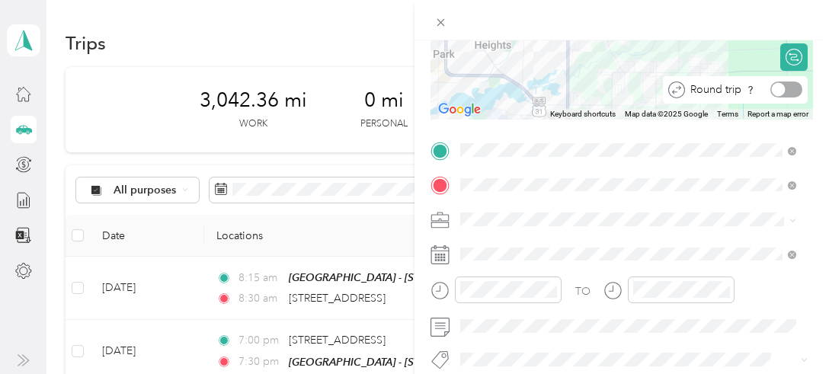
click at [783, 86] on div at bounding box center [786, 90] width 32 height 16
click at [784, 85] on div at bounding box center [786, 90] width 32 height 16
click at [772, 88] on div at bounding box center [779, 90] width 14 height 14
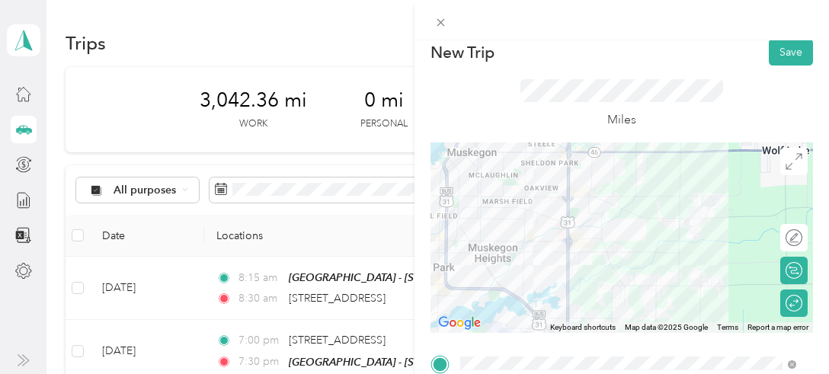
scroll to position [0, 0]
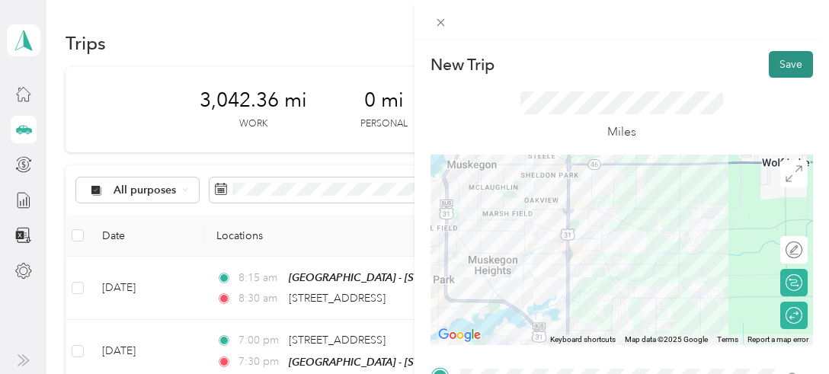
click at [779, 60] on button "Save" at bounding box center [791, 64] width 44 height 27
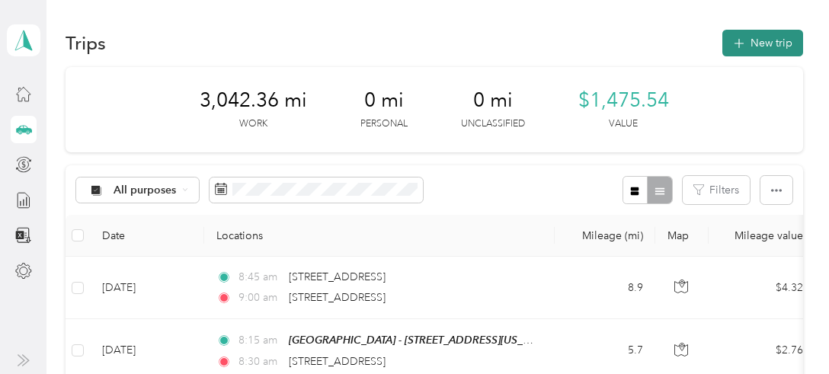
click at [754, 39] on button "New trip" at bounding box center [762, 43] width 81 height 27
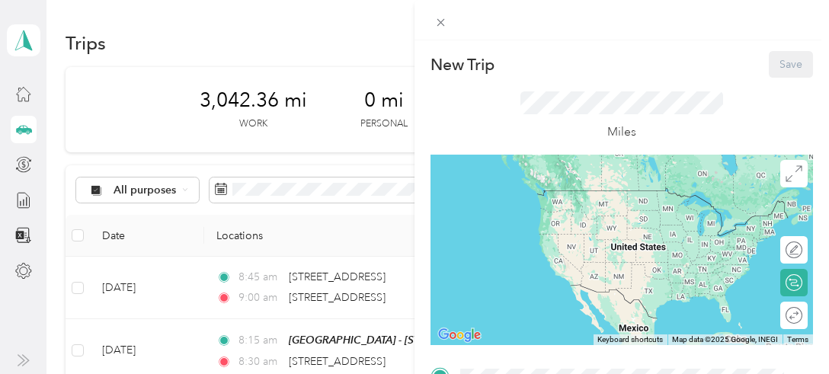
scroll to position [317, 0]
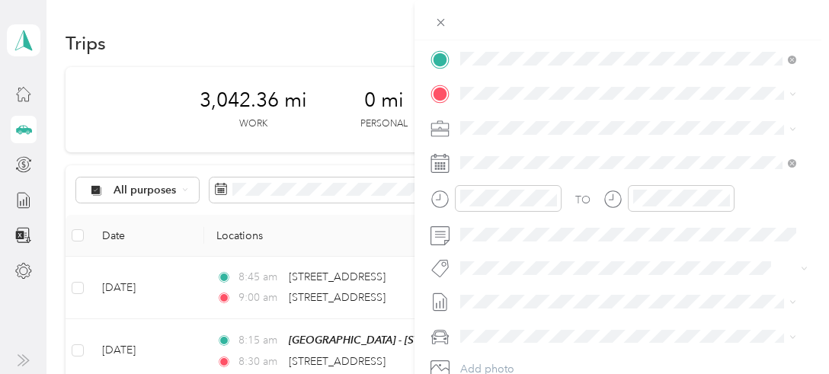
click at [531, 117] on span "[STREET_ADDRESS][US_STATE]" at bounding box center [565, 113] width 152 height 14
click at [543, 155] on span "[STREET_ADDRESS][US_STATE]" at bounding box center [565, 148] width 152 height 14
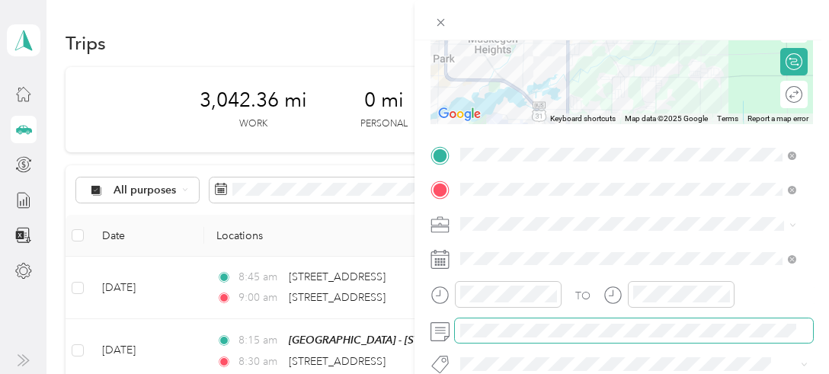
scroll to position [195, 0]
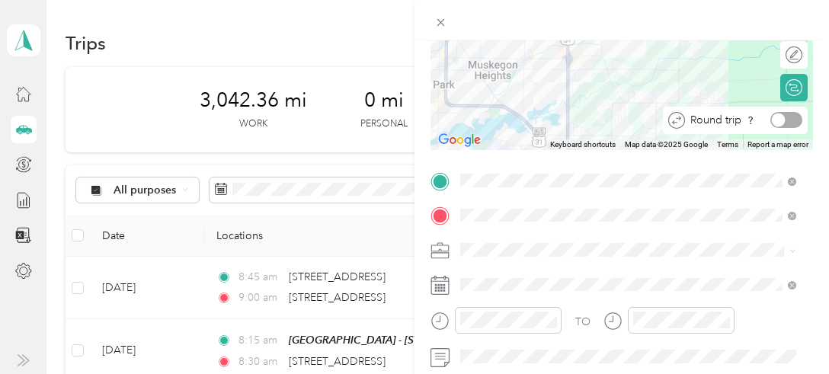
click at [783, 120] on div at bounding box center [786, 120] width 32 height 16
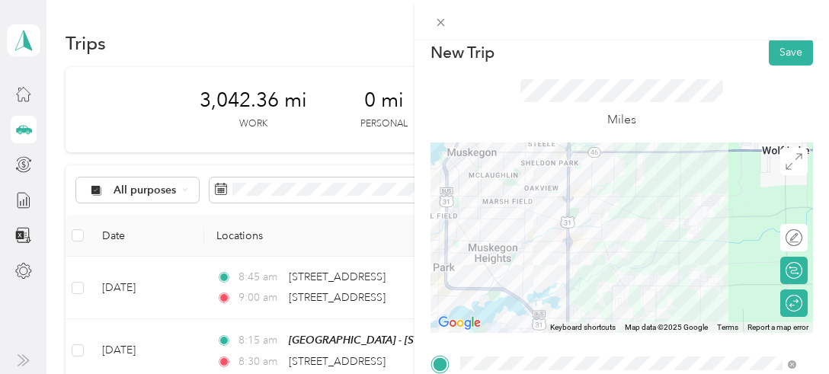
scroll to position [0, 0]
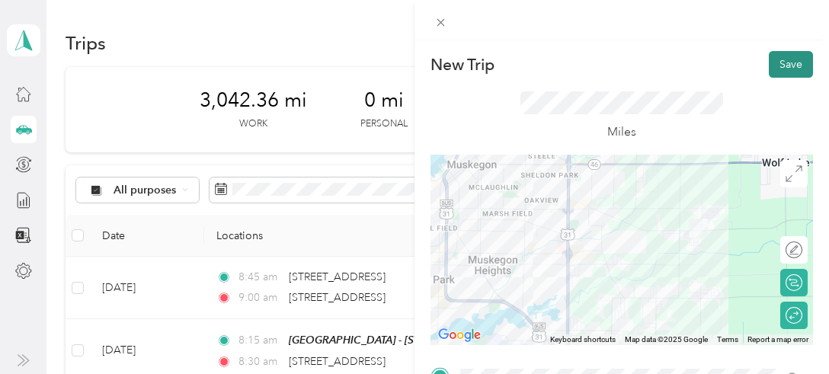
click at [777, 59] on button "Save" at bounding box center [791, 64] width 44 height 27
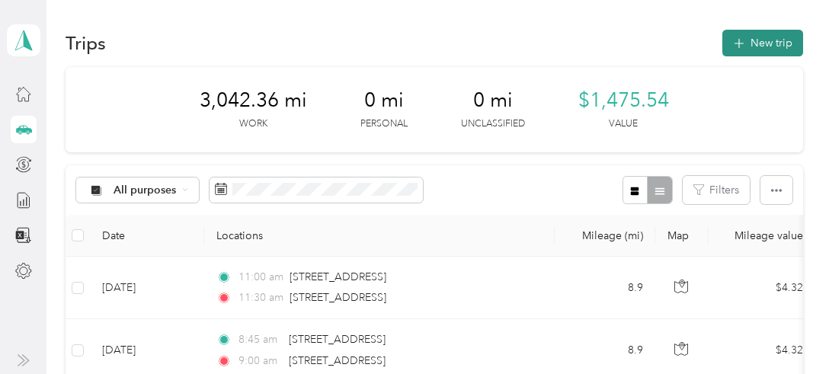
click at [760, 40] on button "New trip" at bounding box center [762, 43] width 81 height 27
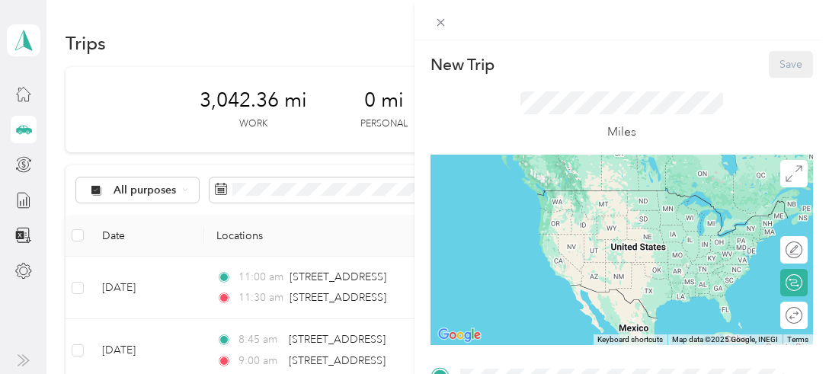
scroll to position [317, 0]
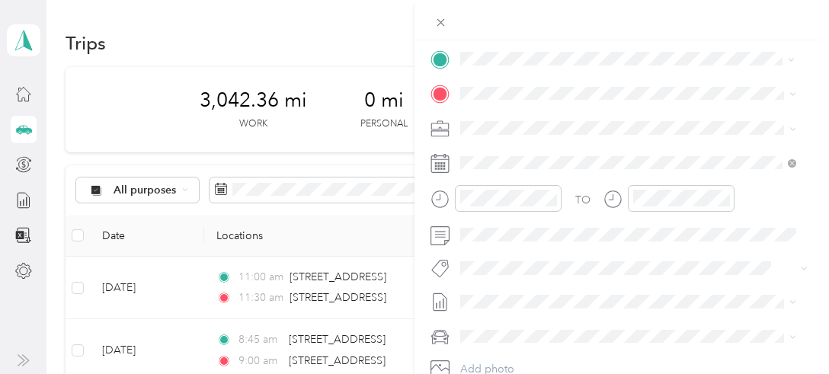
click at [540, 117] on span "[STREET_ADDRESS][US_STATE]" at bounding box center [565, 111] width 152 height 14
click at [547, 160] on div "TEAM Muskegon - [STREET_ADDRESS][US_STATE]" at bounding box center [597, 164] width 216 height 37
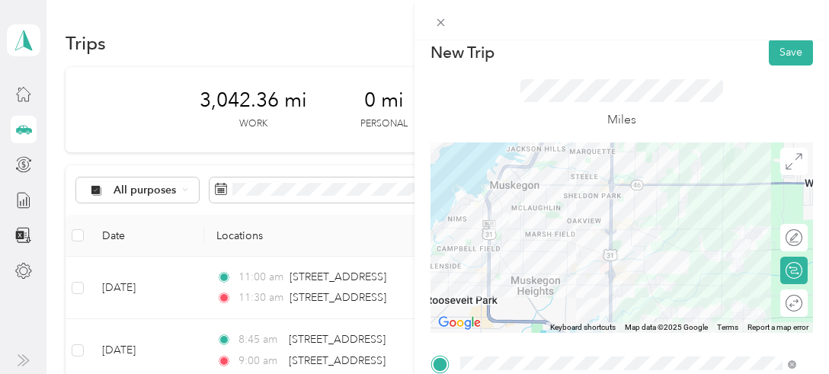
scroll to position [0, 0]
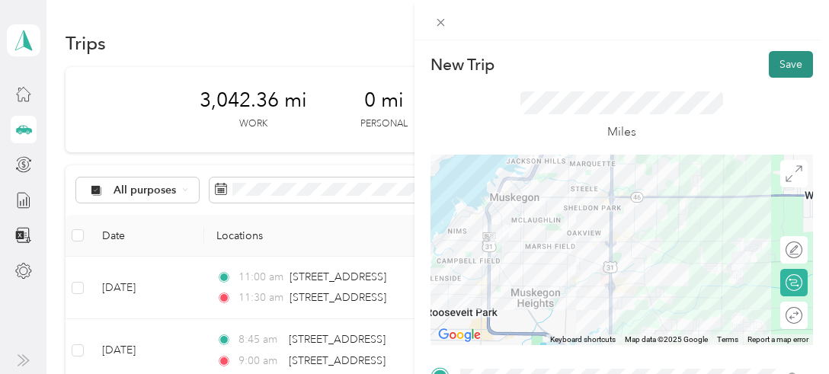
click at [775, 63] on button "Save" at bounding box center [791, 64] width 44 height 27
